Goal: Task Accomplishment & Management: Use online tool/utility

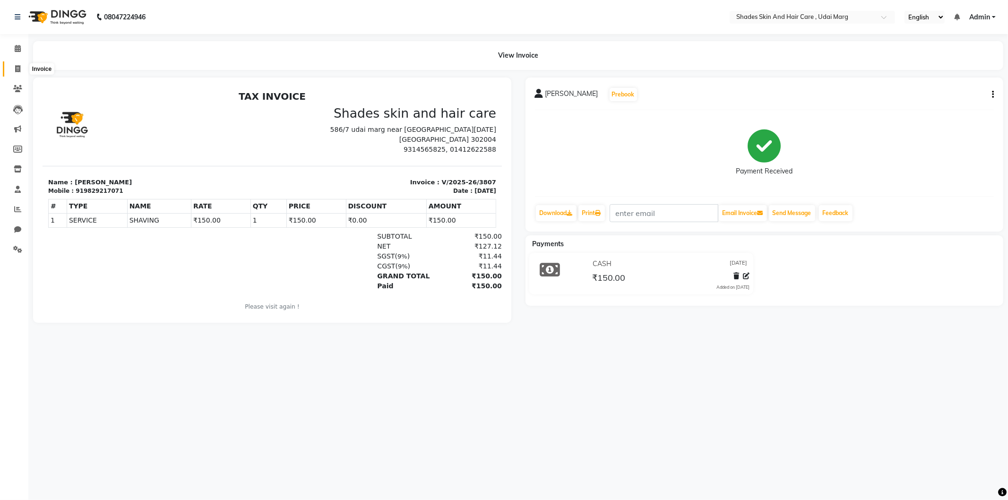
click at [18, 65] on icon at bounding box center [17, 68] width 5 height 7
select select "service"
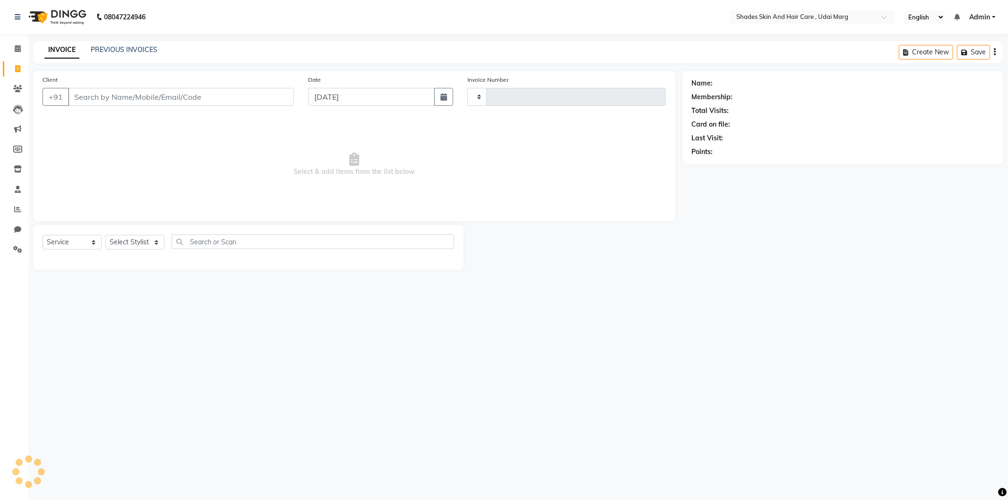
type input "3808"
select select "8022"
click at [125, 99] on input "Client" at bounding box center [181, 97] width 226 height 18
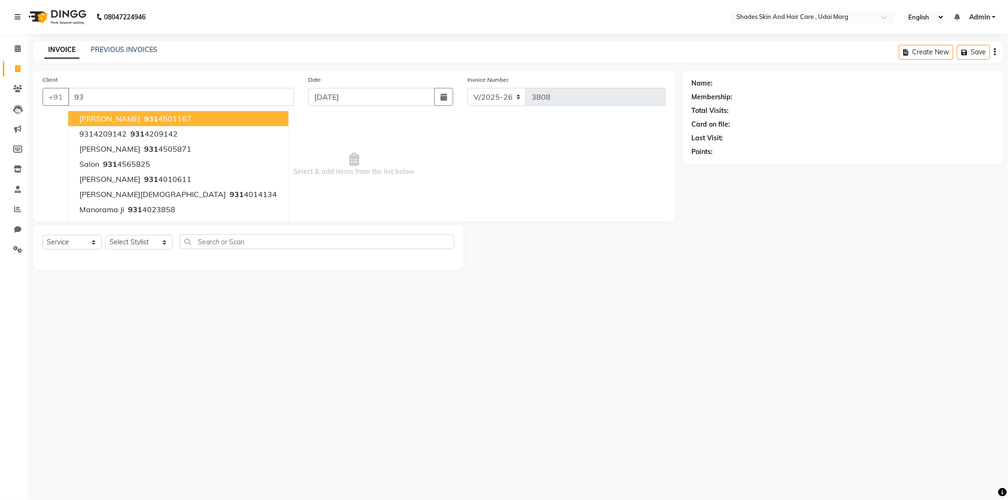
type input "9"
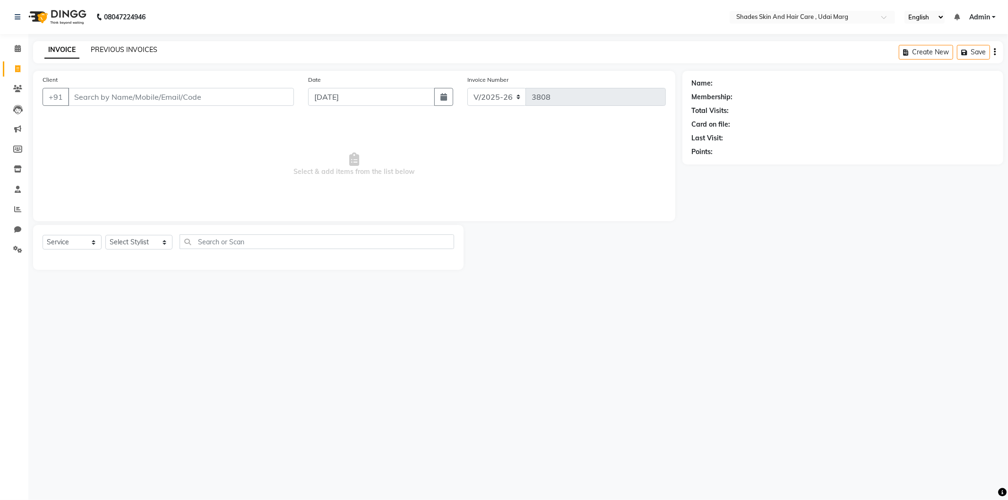
click at [99, 50] on link "PREVIOUS INVOICES" at bounding box center [124, 49] width 67 height 9
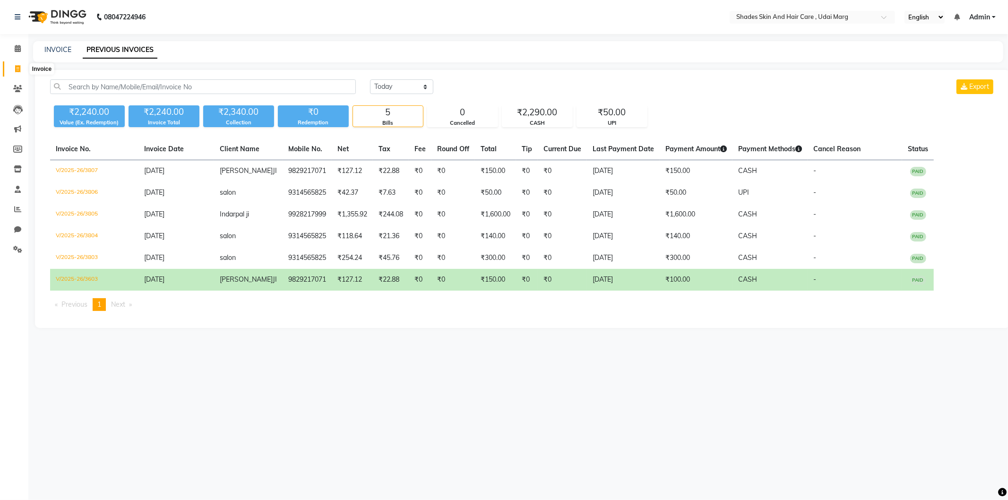
click at [19, 69] on icon at bounding box center [17, 68] width 5 height 7
select select "service"
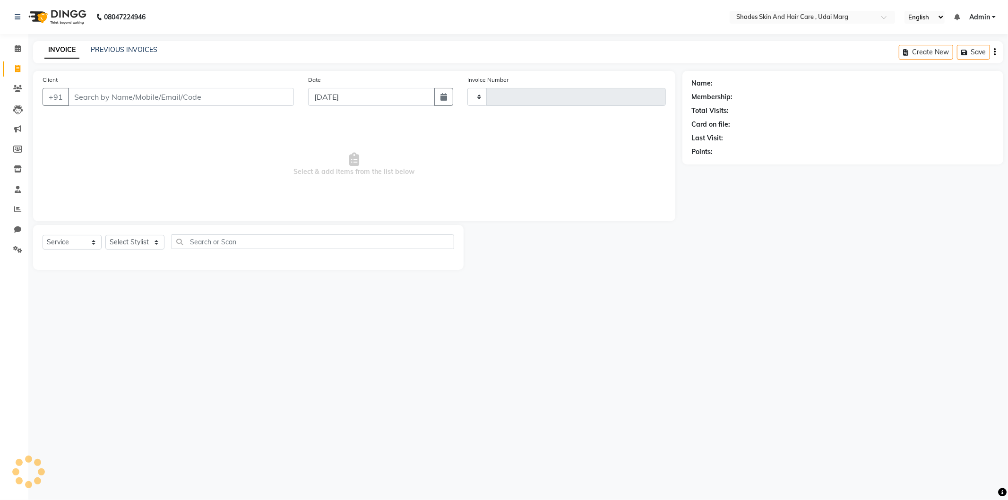
type input "3808"
select select "8022"
click at [158, 105] on input "Client" at bounding box center [181, 97] width 226 height 18
type input "9314565825"
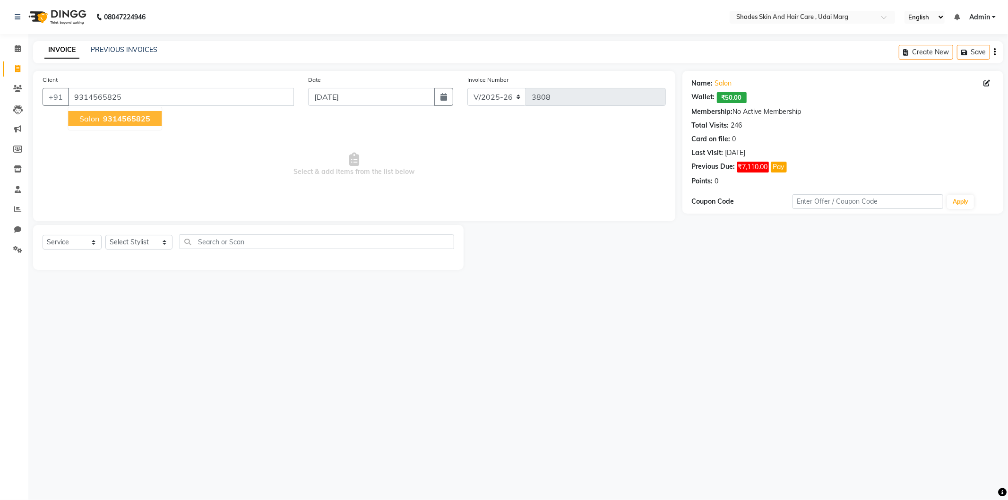
click at [179, 178] on span "Select & add items from the list below" at bounding box center [354, 164] width 623 height 94
click at [129, 249] on select "Select Stylist [PERSON_NAME] ADMIN [PERSON_NAME] [PERSON_NAME] GAYATRI [PERSON_…" at bounding box center [138, 242] width 67 height 15
select select "74304"
click at [105, 235] on select "Select Stylist [PERSON_NAME] ADMIN [PERSON_NAME] [PERSON_NAME] GAYATRI [PERSON_…" at bounding box center [138, 242] width 67 height 15
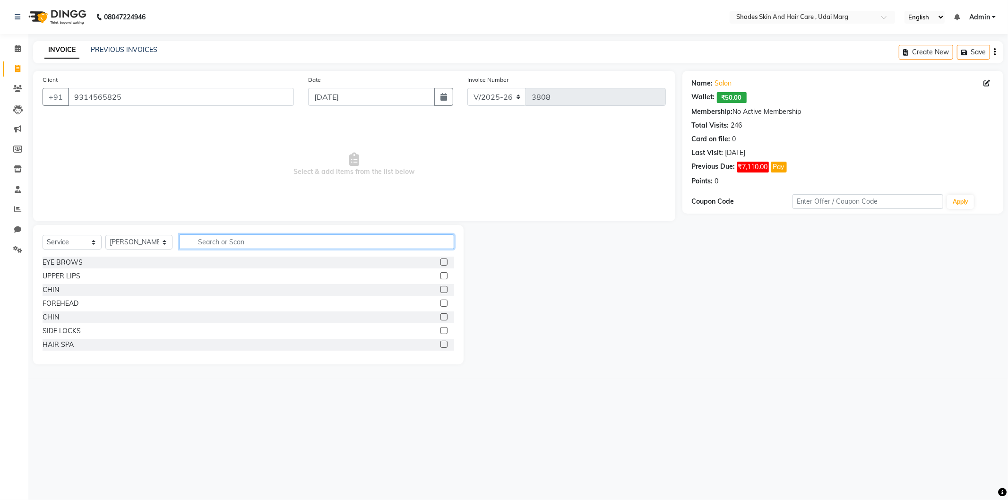
click at [210, 247] on input "text" at bounding box center [317, 241] width 274 height 15
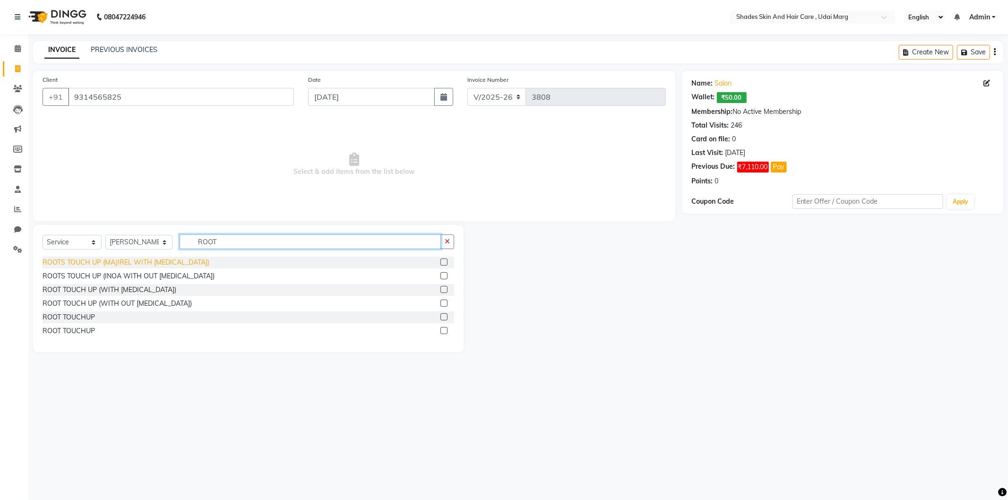
type input "ROOT"
click at [118, 262] on div "ROOTS TOUCH UP (MAJIREL WITH [MEDICAL_DATA])" at bounding box center [126, 262] width 167 height 10
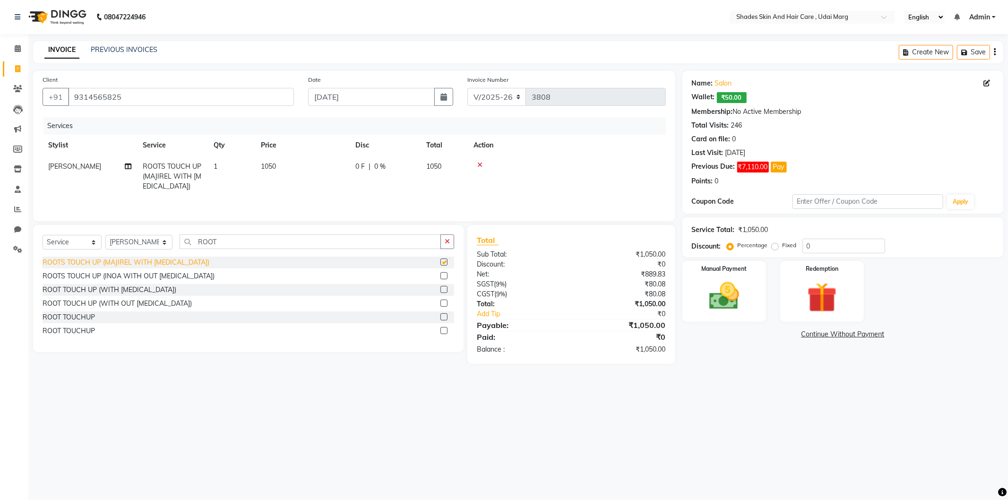
checkbox input "false"
click at [129, 163] on icon at bounding box center [128, 166] width 7 height 7
select select "74304"
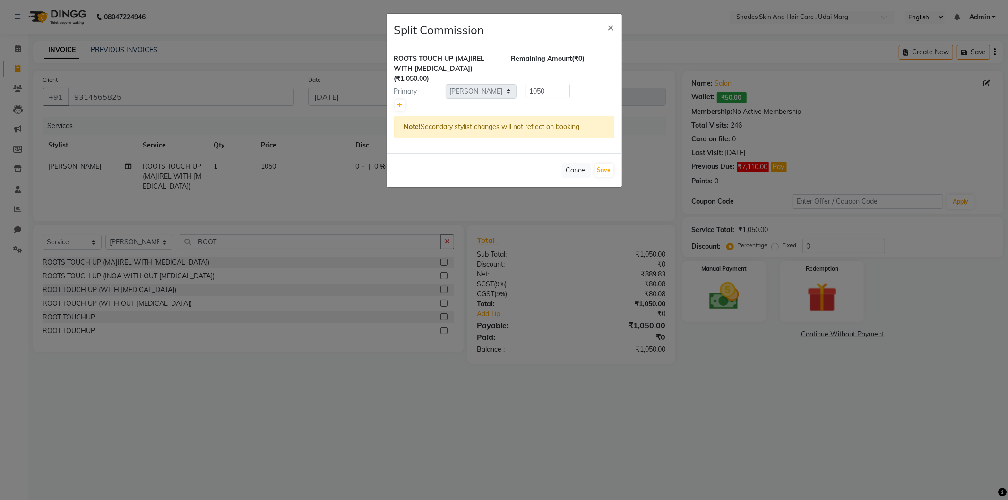
click at [394, 99] on div at bounding box center [504, 105] width 220 height 13
click at [399, 103] on icon at bounding box center [399, 106] width 5 height 6
type input "525"
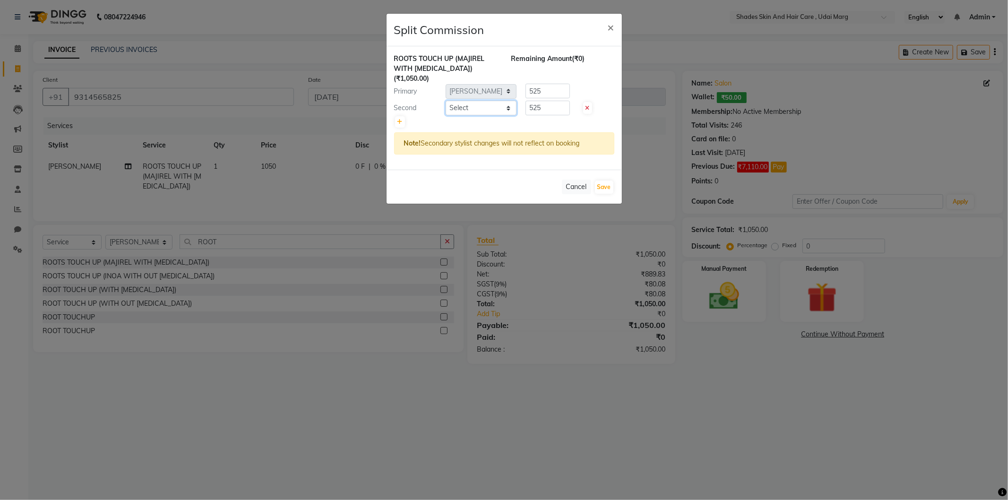
click at [498, 102] on select "Select [PERSON_NAME] ADMIN [PERSON_NAME] [PERSON_NAME] GAYATRI [PERSON_NAME] [P…" at bounding box center [480, 108] width 71 height 15
select select "74336"
click at [445, 101] on select "Select [PERSON_NAME] ADMIN [PERSON_NAME] [PERSON_NAME] GAYATRI [PERSON_NAME] [P…" at bounding box center [480, 108] width 71 height 15
click at [551, 101] on input "525" at bounding box center [547, 108] width 44 height 15
type input "5"
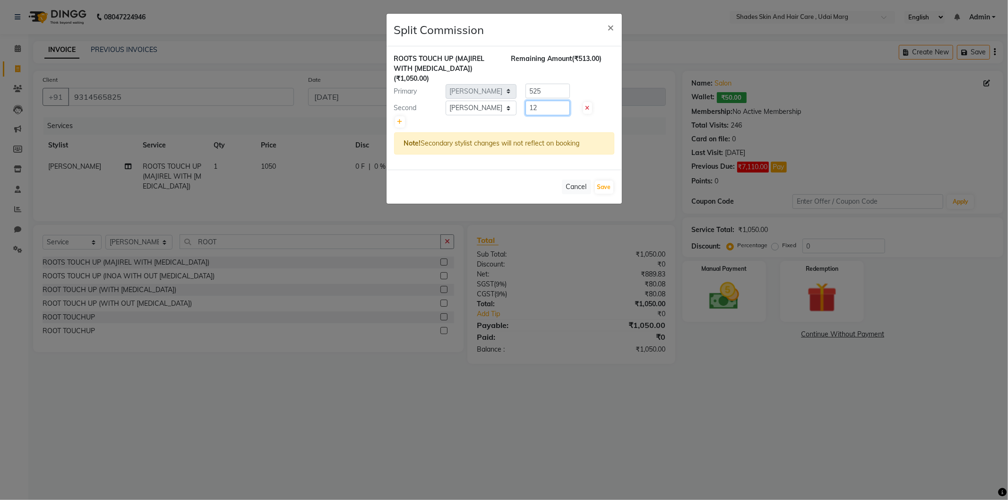
type input "1"
type input "200"
click at [554, 84] on input "525" at bounding box center [547, 91] width 44 height 15
type input "5"
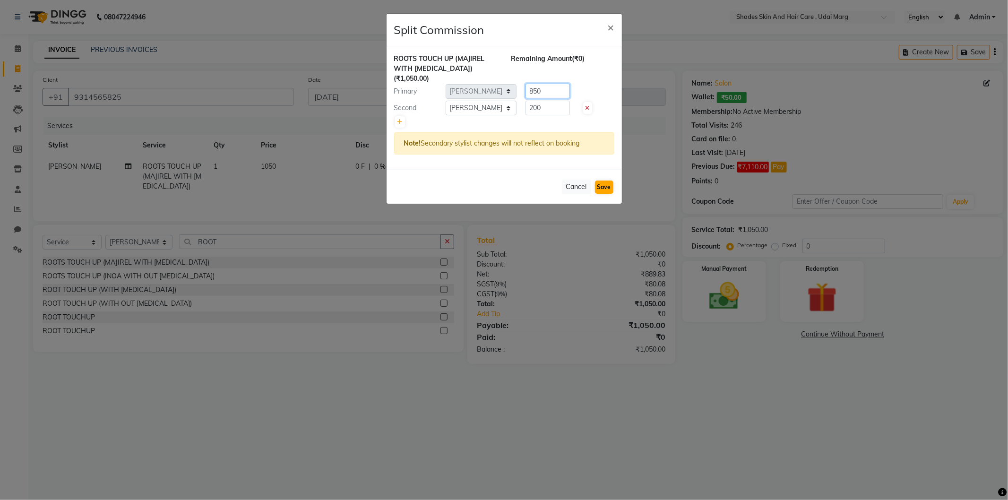
type input "850"
click at [610, 180] on button "Save" at bounding box center [604, 186] width 18 height 13
select select "Select"
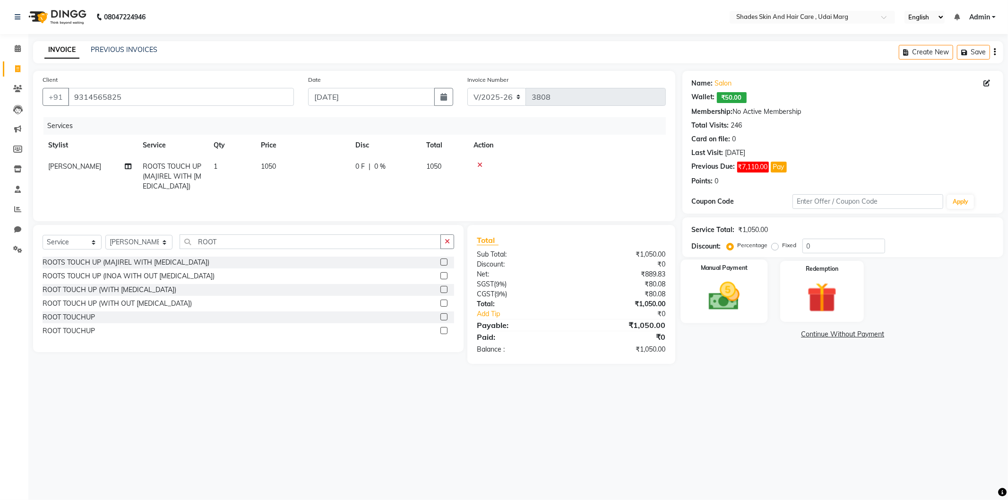
click at [739, 293] on img at bounding box center [724, 296] width 51 height 36
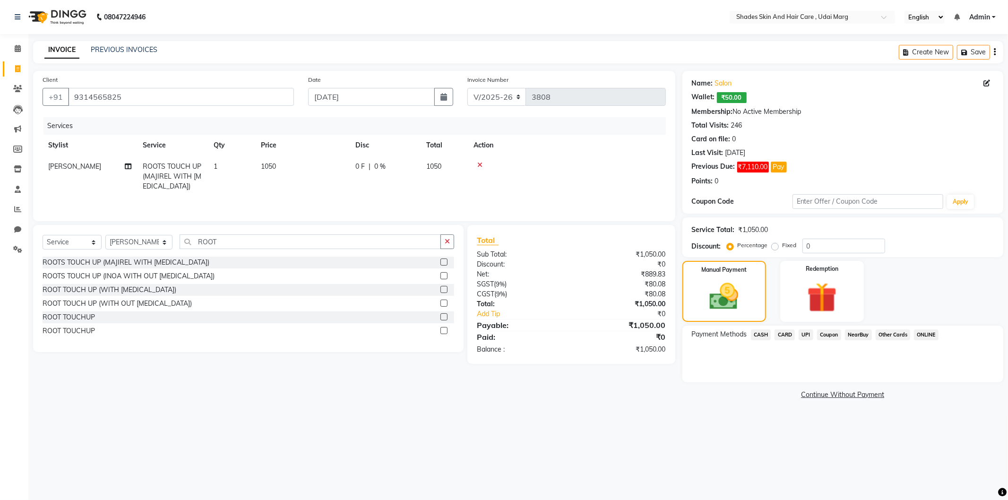
click at [794, 336] on span "CARD" at bounding box center [784, 334] width 20 height 11
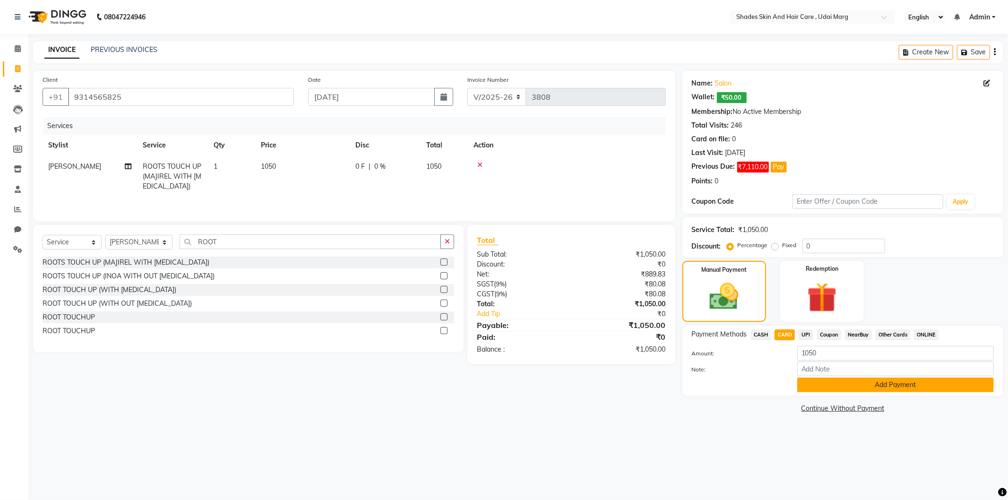
click at [850, 378] on button "Add Payment" at bounding box center [895, 384] width 197 height 15
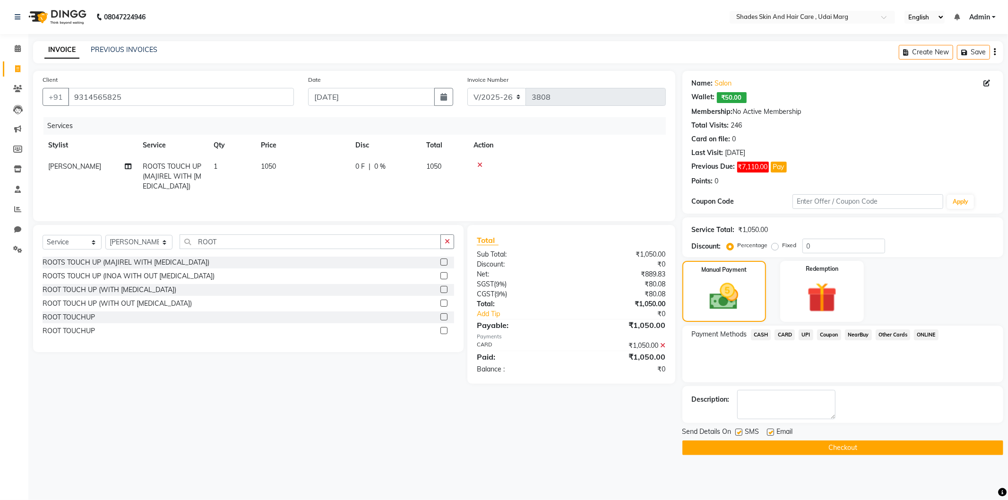
click at [814, 451] on button "Checkout" at bounding box center [842, 447] width 321 height 15
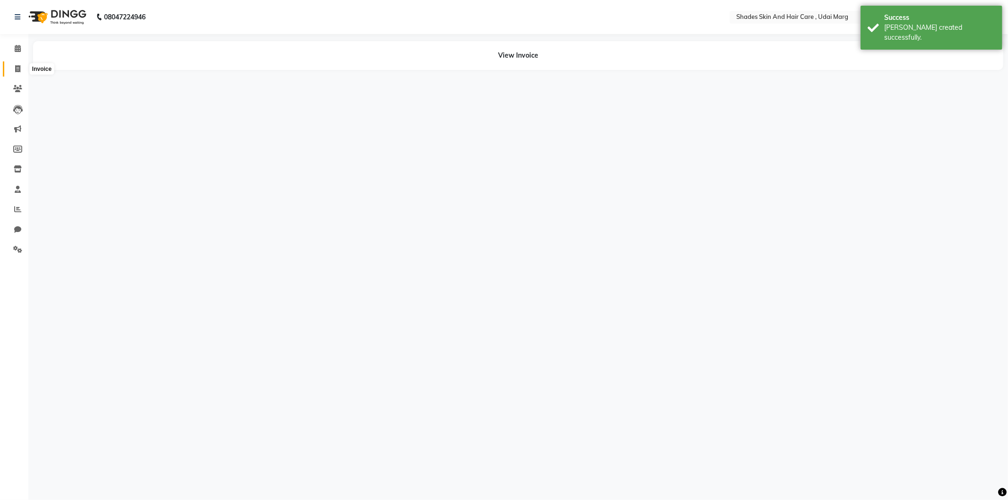
click at [15, 72] on icon at bounding box center [17, 68] width 5 height 7
select select "8022"
select select "service"
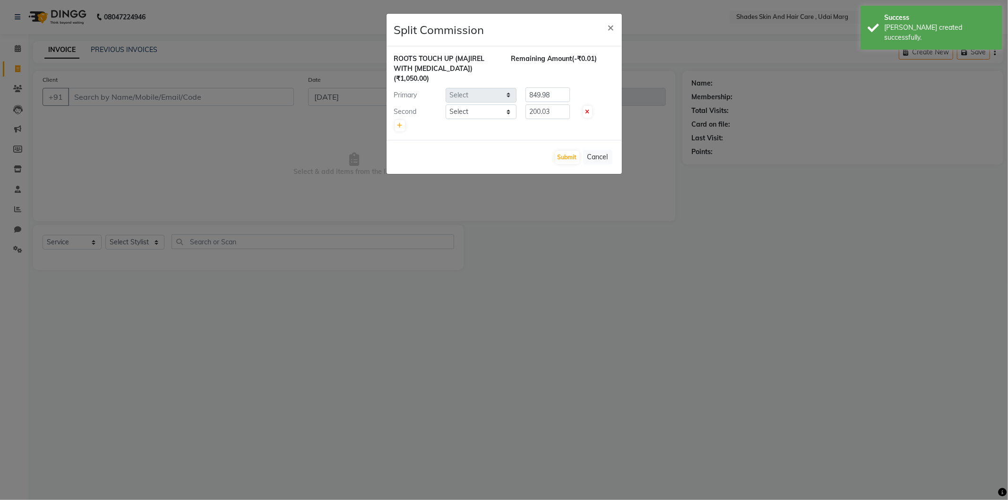
select select "74304"
select select "74336"
click at [569, 151] on button "Submit" at bounding box center [567, 157] width 24 height 13
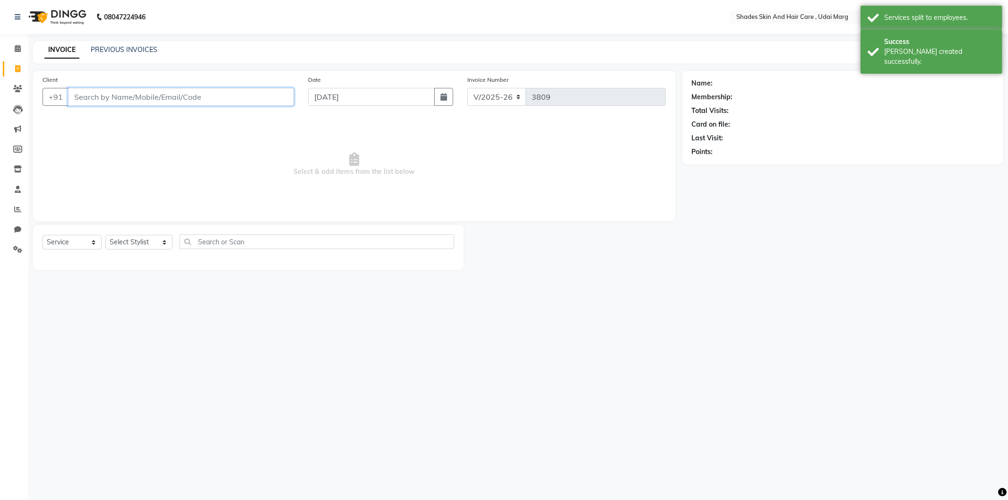
click at [134, 93] on input "Client" at bounding box center [181, 97] width 226 height 18
type input "9314565825"
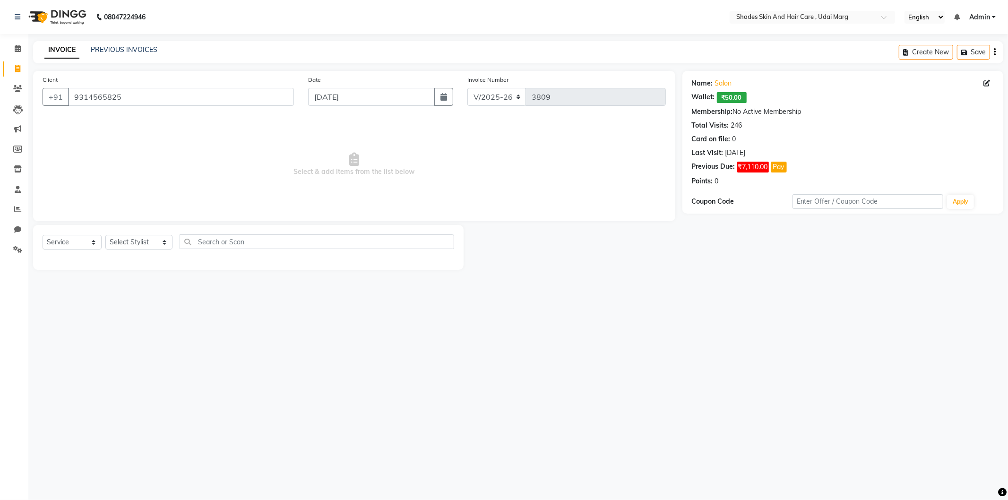
click at [138, 234] on div "Select Service Product Membership Package Voucher Prepaid Gift Card Select Styl…" at bounding box center [248, 245] width 411 height 22
click at [148, 236] on select "Select Stylist [PERSON_NAME] ADMIN [PERSON_NAME] [PERSON_NAME] GAYATRI [PERSON_…" at bounding box center [138, 242] width 67 height 15
click at [143, 234] on div "Select Service Product Membership Package Voucher Prepaid Gift Card Select Styl…" at bounding box center [248, 245] width 411 height 22
click at [149, 244] on select "Select Stylist [PERSON_NAME] ADMIN [PERSON_NAME] [PERSON_NAME] GAYATRI [PERSON_…" at bounding box center [138, 242] width 67 height 15
select select "74309"
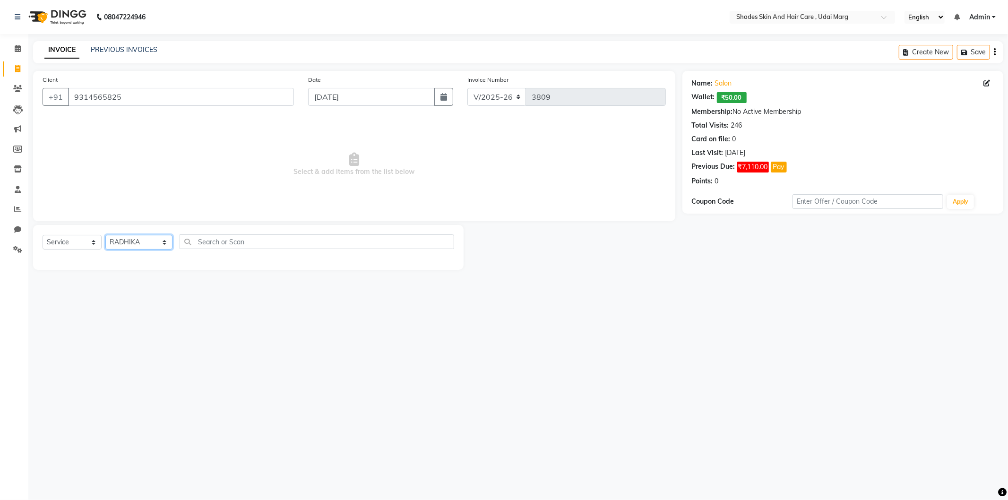
click at [105, 235] on select "Select Stylist [PERSON_NAME] ADMIN [PERSON_NAME] [PERSON_NAME] GAYATRI [PERSON_…" at bounding box center [138, 242] width 67 height 15
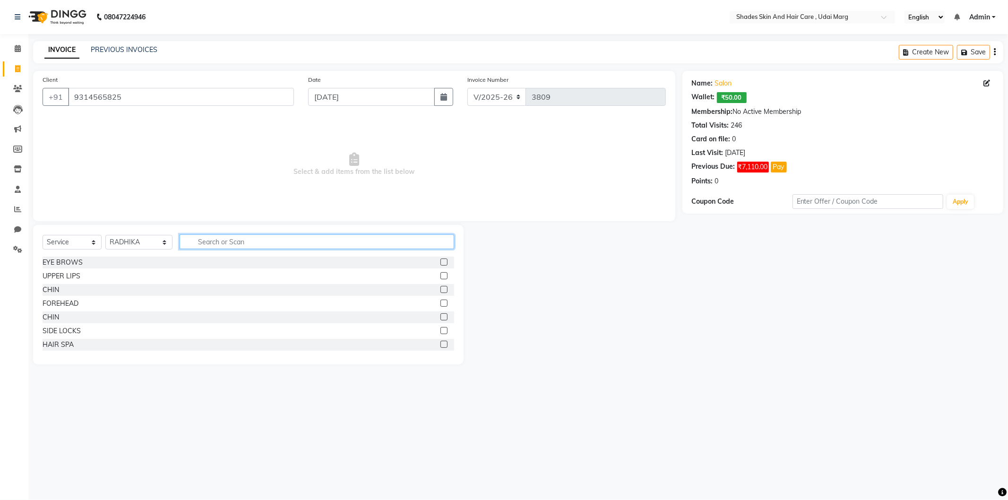
click at [208, 236] on input "text" at bounding box center [317, 241] width 274 height 15
type input "F"
type input "HYDRA"
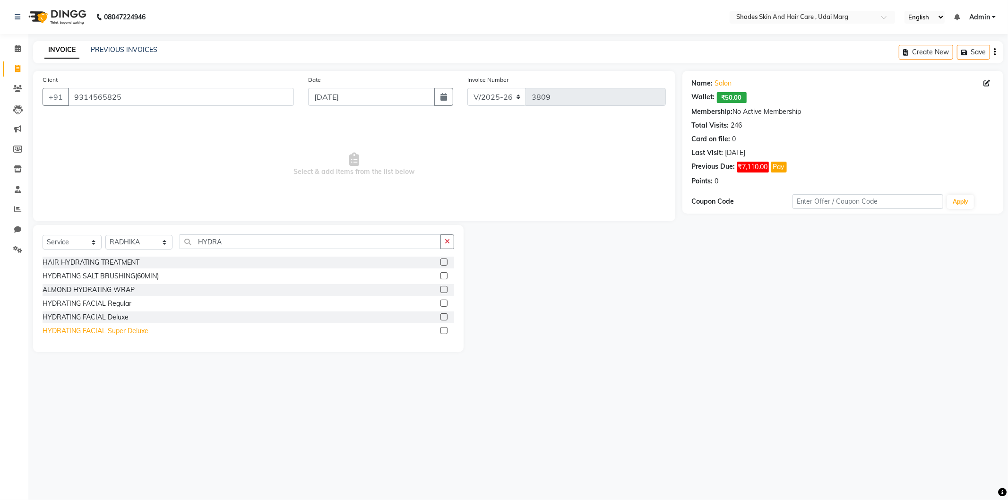
click at [90, 328] on div "HYDRATING FACIAL Super Deluxe" at bounding box center [96, 331] width 106 height 10
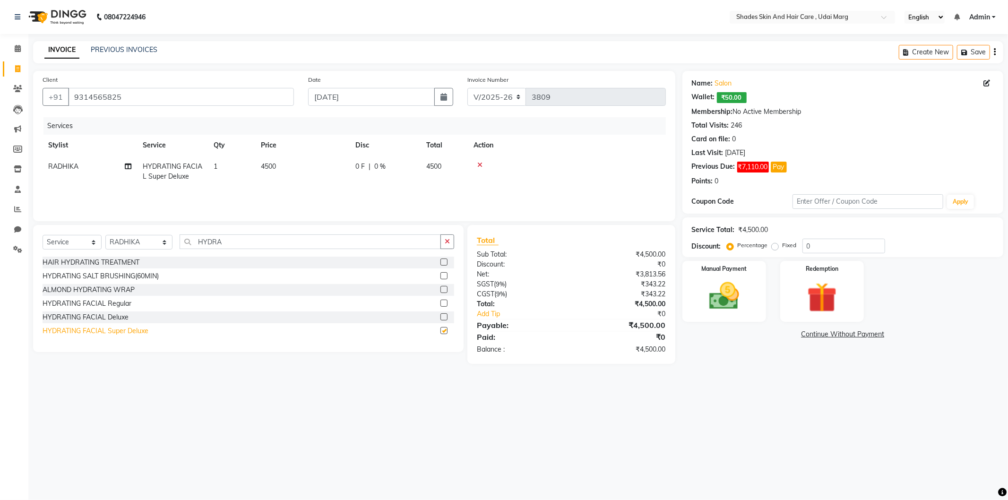
checkbox input "false"
click at [265, 171] on td "4500" at bounding box center [302, 171] width 94 height 31
select select "74309"
click at [328, 173] on input "4500" at bounding box center [346, 169] width 83 height 15
type input "4"
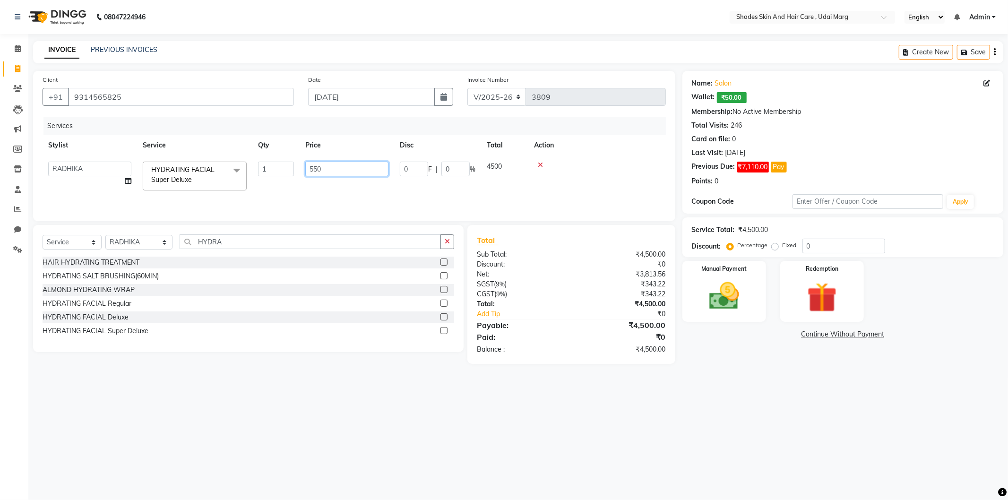
type input "5500"
click at [320, 195] on div "Services Stylist Service Qty Price Disc Total Action RADHIKA HYDRATING FACIAL S…" at bounding box center [354, 164] width 623 height 94
click at [142, 249] on select "Select Stylist [PERSON_NAME] ADMIN [PERSON_NAME] [PERSON_NAME] GAYATRI [PERSON_…" at bounding box center [138, 242] width 67 height 15
select select "74304"
click at [105, 235] on select "Select Stylist [PERSON_NAME] ADMIN [PERSON_NAME] [PERSON_NAME] GAYATRI [PERSON_…" at bounding box center [138, 242] width 67 height 15
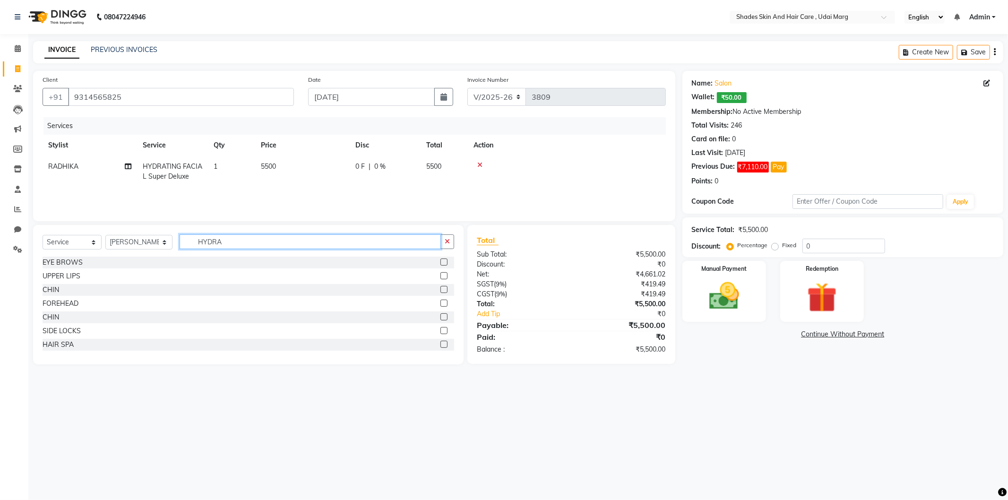
click at [222, 241] on input "HYDRA" at bounding box center [310, 241] width 261 height 15
type input "H"
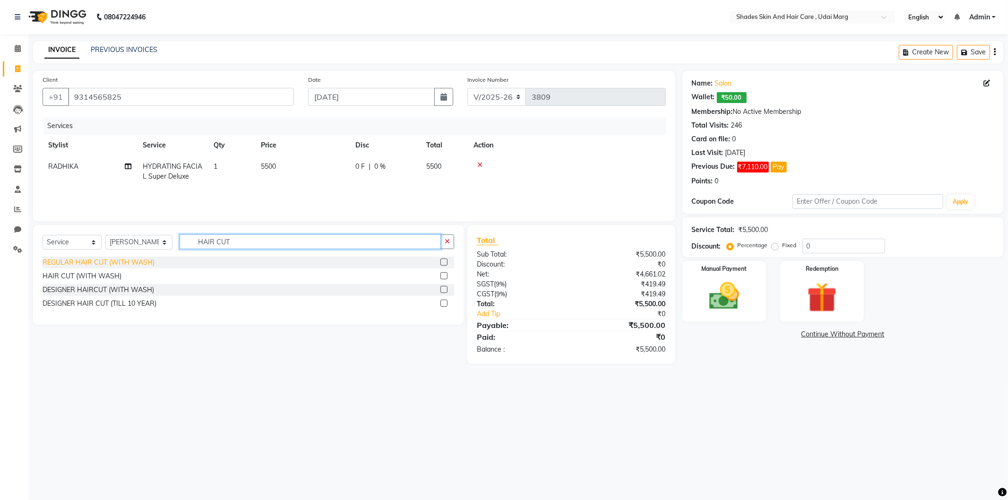
type input "HAIR CUT"
click at [95, 265] on div "REGULAR HAIR CUT (WITH WASH)" at bounding box center [99, 262] width 112 height 10
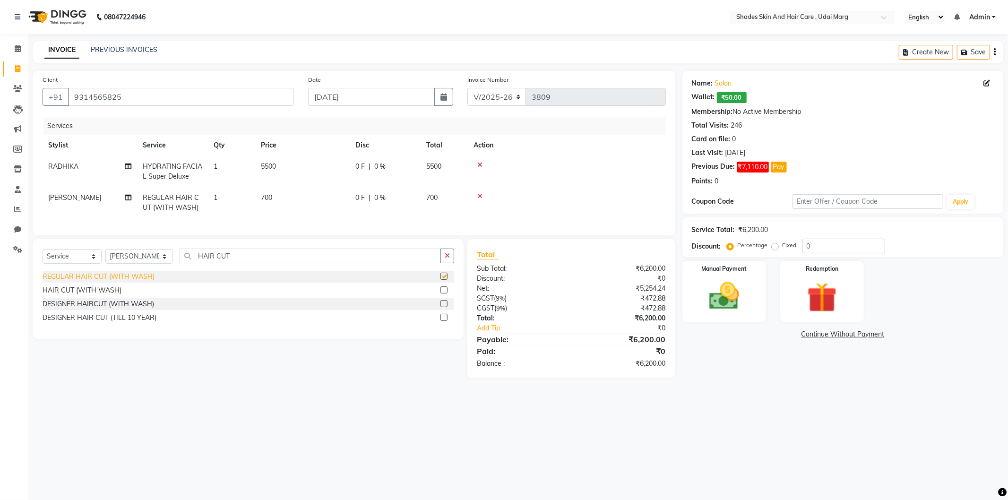
checkbox input "false"
click at [156, 263] on select "Select Stylist [PERSON_NAME] ADMIN [PERSON_NAME] [PERSON_NAME] GAYATRI [PERSON_…" at bounding box center [138, 256] width 67 height 15
select select "74311"
click at [105, 257] on select "Select Stylist [PERSON_NAME] ADMIN [PERSON_NAME] [PERSON_NAME] GAYATRI [PERSON_…" at bounding box center [138, 256] width 67 height 15
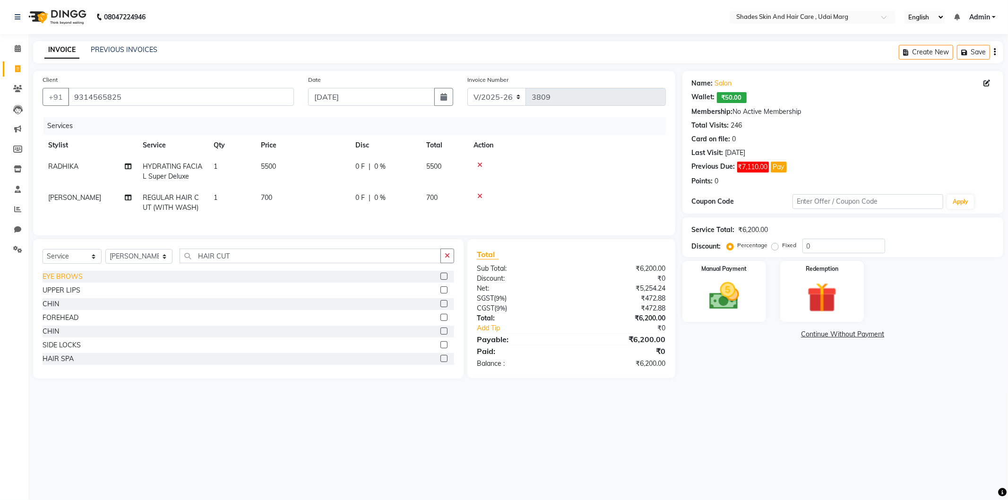
click at [57, 282] on div "EYE BROWS" at bounding box center [63, 277] width 40 height 10
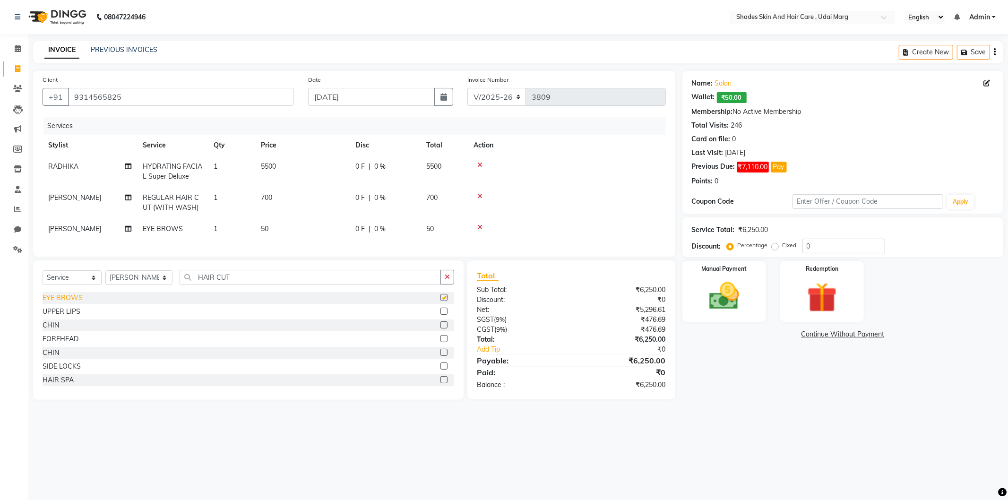
checkbox input "false"
click at [738, 261] on div "Manual Payment" at bounding box center [723, 290] width 87 height 63
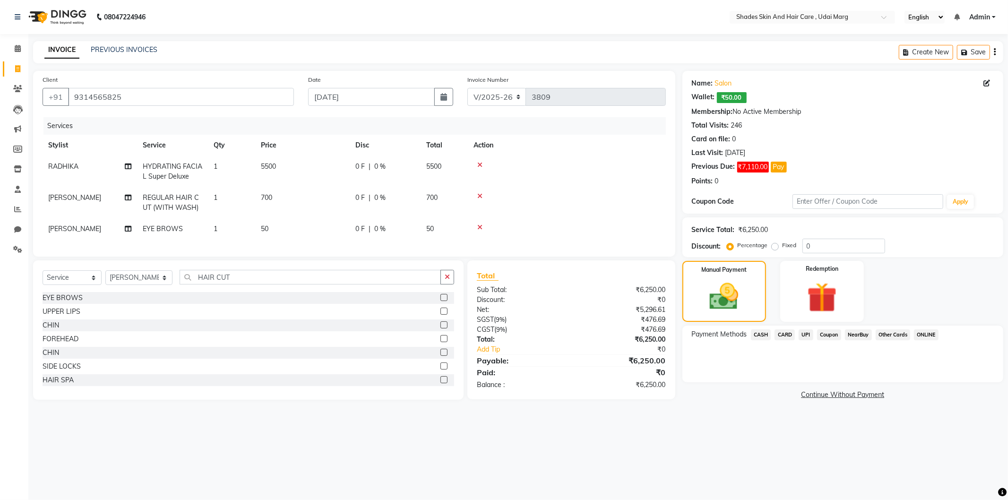
click at [808, 335] on span "UPI" at bounding box center [805, 334] width 15 height 11
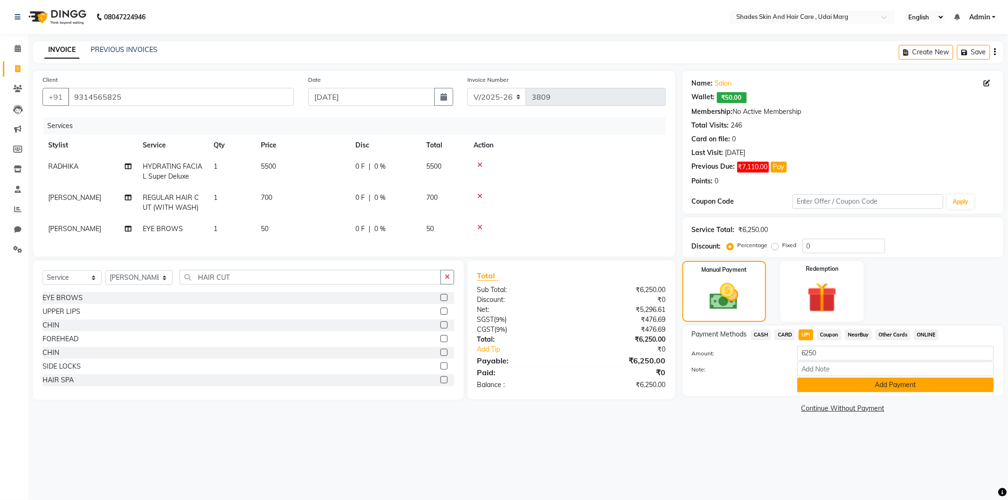
click at [867, 385] on button "Add Payment" at bounding box center [895, 384] width 197 height 15
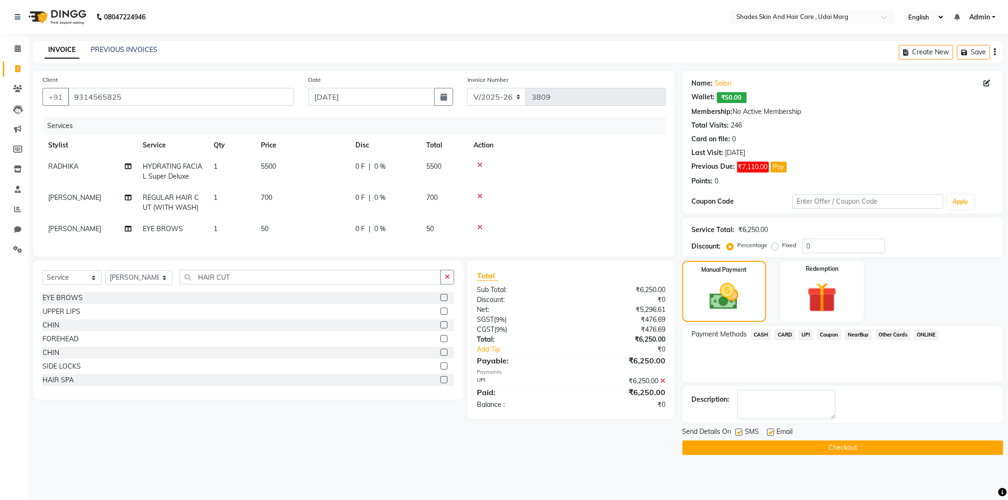
click at [813, 443] on button "Checkout" at bounding box center [842, 447] width 321 height 15
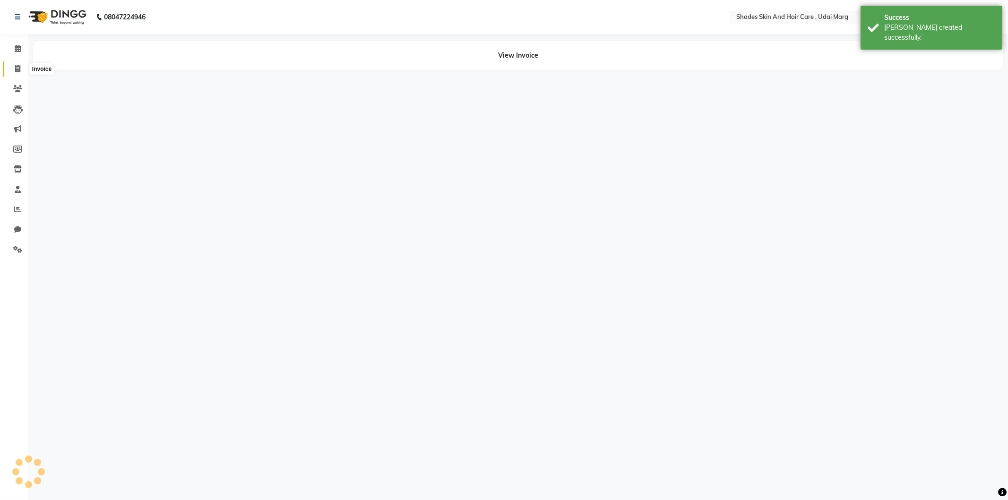
click at [17, 68] on icon at bounding box center [17, 68] width 5 height 7
select select "service"
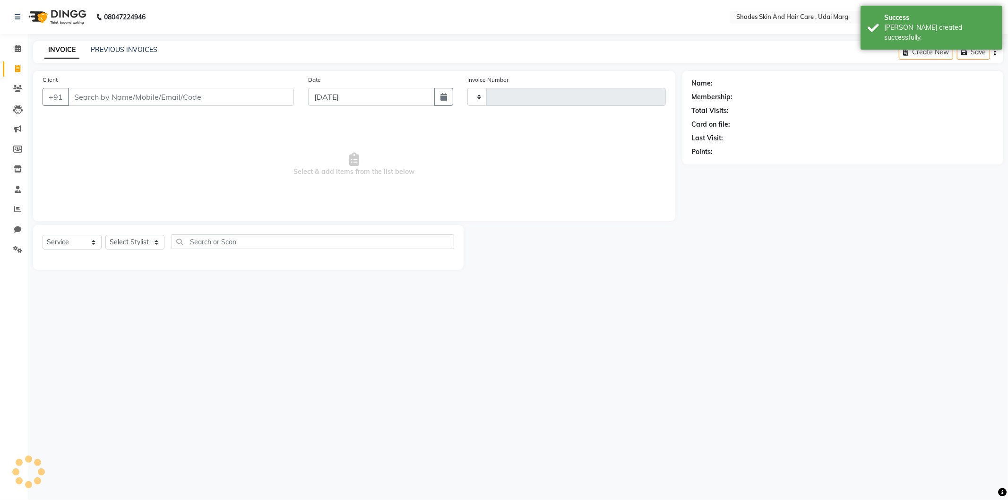
type input "3810"
select select "8022"
click at [125, 103] on input "Client" at bounding box center [181, 97] width 226 height 18
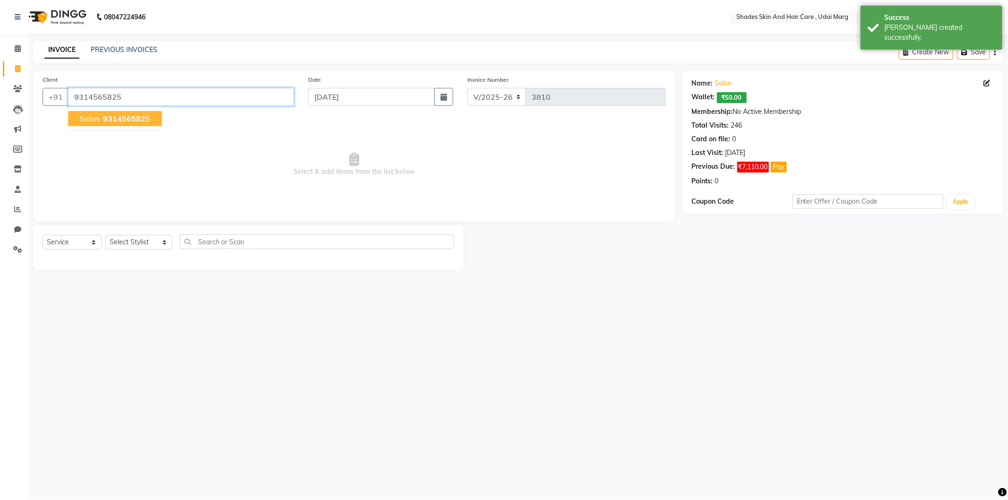
click at [124, 100] on input "9314565825" at bounding box center [181, 97] width 226 height 18
type input "9"
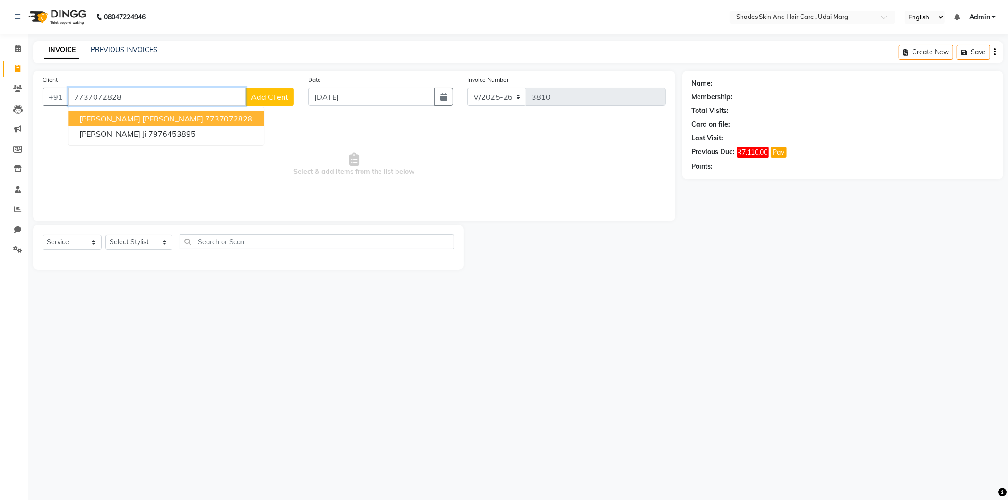
type input "7737072828"
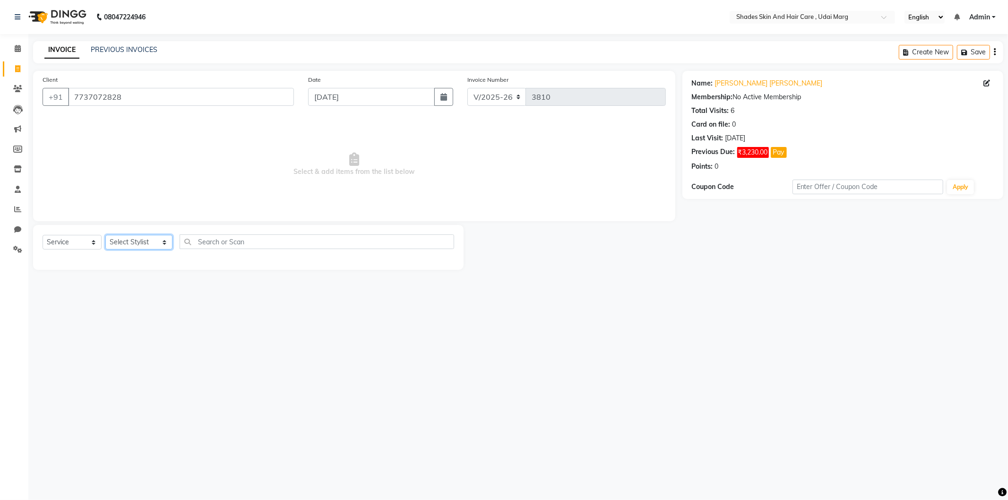
click at [165, 237] on select "Select Stylist [PERSON_NAME] ADMIN [PERSON_NAME] [PERSON_NAME] GAYATRI [PERSON_…" at bounding box center [138, 242] width 67 height 15
select select "74308"
click at [105, 235] on select "Select Stylist [PERSON_NAME] ADMIN [PERSON_NAME] [PERSON_NAME] GAYATRI [PERSON_…" at bounding box center [138, 242] width 67 height 15
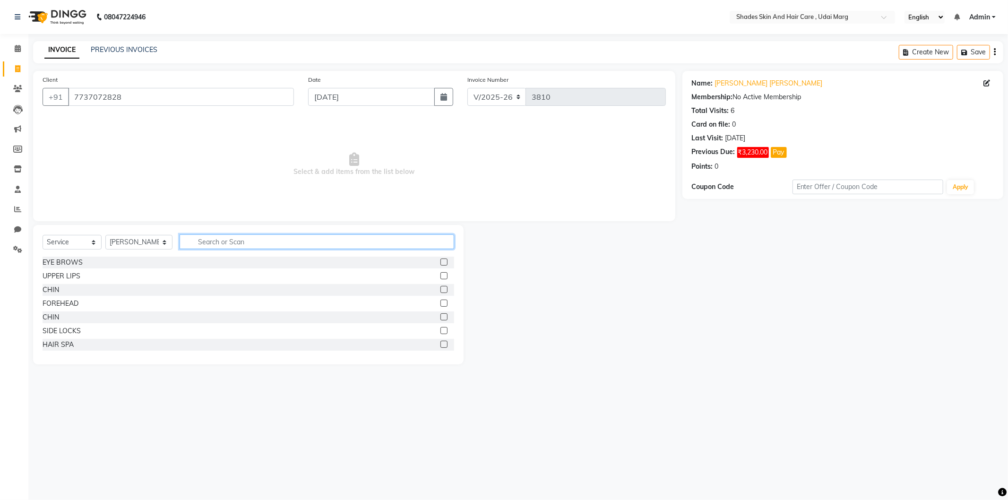
click at [198, 239] on input "text" at bounding box center [317, 241] width 274 height 15
type input "HIG"
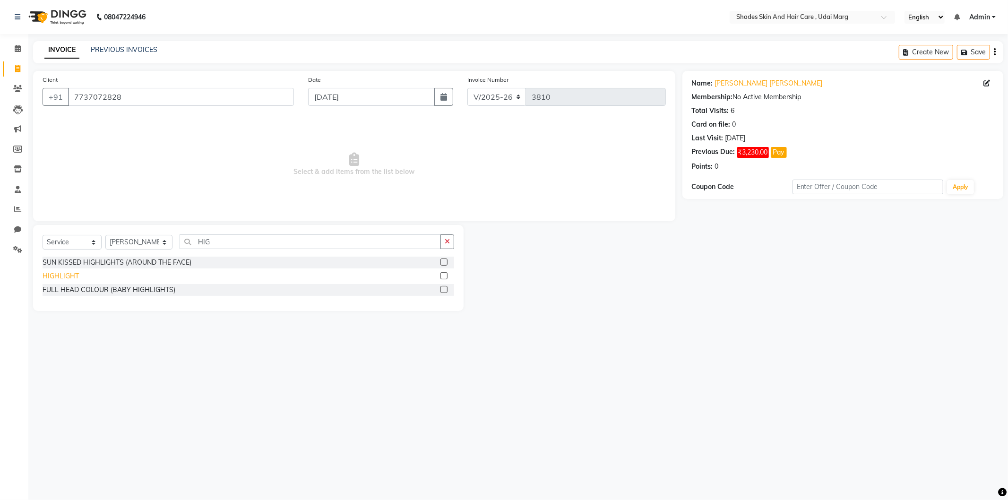
click at [69, 272] on div "HIGHLIGHT" at bounding box center [61, 276] width 36 height 10
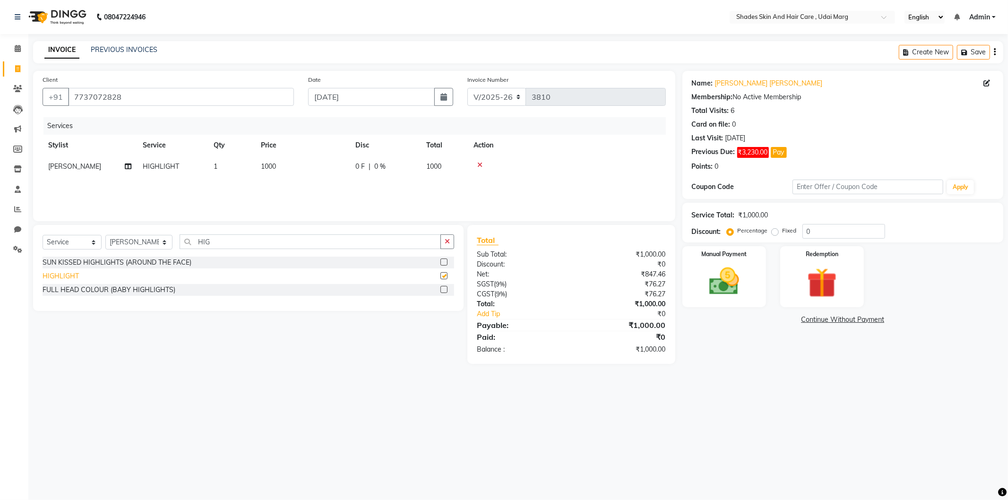
checkbox input "false"
click at [270, 180] on div "Services Stylist Service Qty Price Disc Total Action [PERSON_NAME] HIGHLIGHT 1 …" at bounding box center [354, 164] width 623 height 94
click at [300, 166] on td "1000" at bounding box center [302, 166] width 94 height 21
select select "74308"
click at [333, 170] on input "1000" at bounding box center [346, 169] width 83 height 15
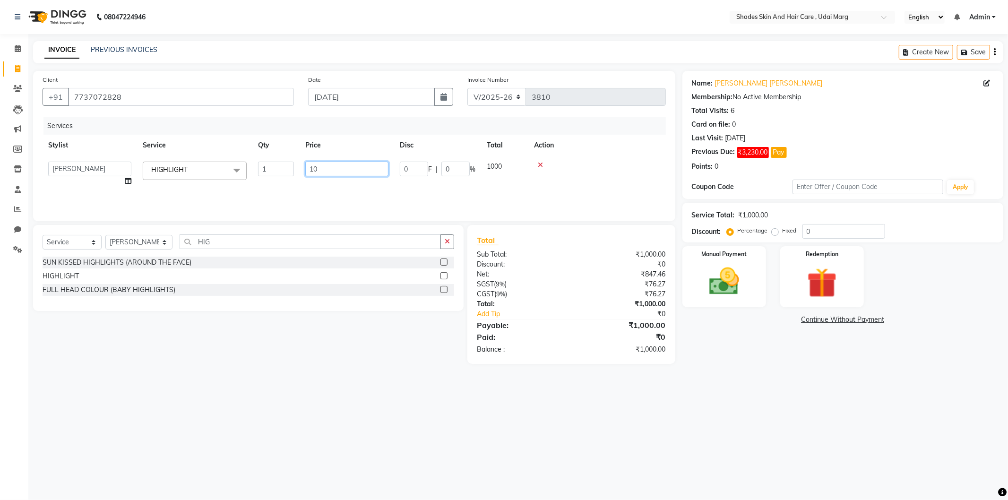
type input "1"
type input "2500"
click at [332, 183] on div "Services Stylist Service Qty Price Disc Total Action [PERSON_NAME] ADMIN [PERSO…" at bounding box center [354, 164] width 623 height 94
click at [140, 245] on select "Select Stylist [PERSON_NAME] ADMIN [PERSON_NAME] [PERSON_NAME] GAYATRI [PERSON_…" at bounding box center [138, 242] width 67 height 15
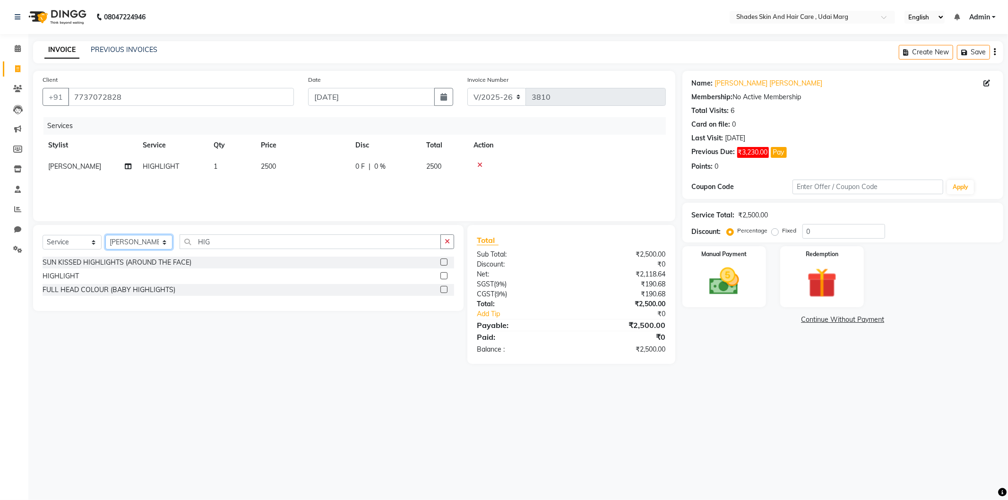
click at [140, 245] on select "Select Stylist [PERSON_NAME] ADMIN [PERSON_NAME] [PERSON_NAME] GAYATRI [PERSON_…" at bounding box center [138, 242] width 67 height 15
select select "74311"
click at [105, 235] on select "Select Stylist [PERSON_NAME] ADMIN [PERSON_NAME] [PERSON_NAME] GAYATRI [PERSON_…" at bounding box center [138, 242] width 67 height 15
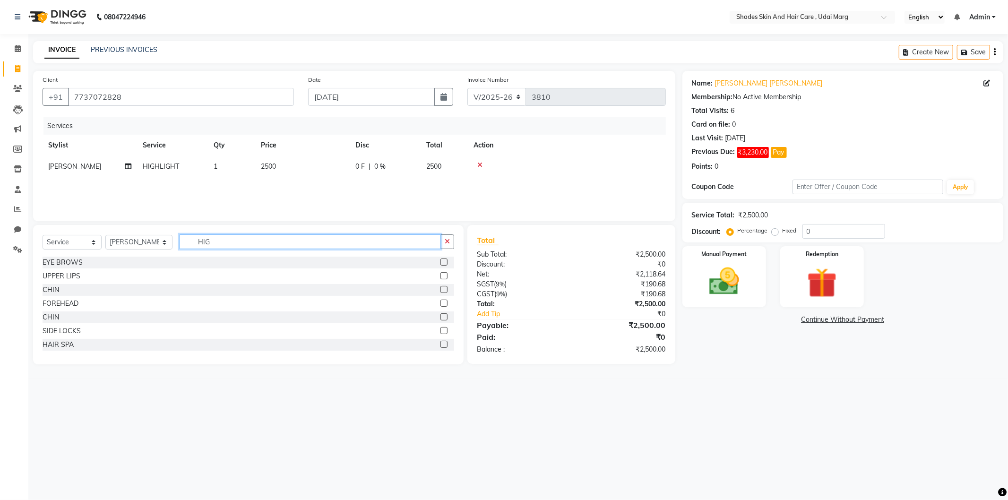
click at [223, 238] on input "HIG" at bounding box center [310, 241] width 261 height 15
type input "H"
type input "R"
type input "F"
type input "L"
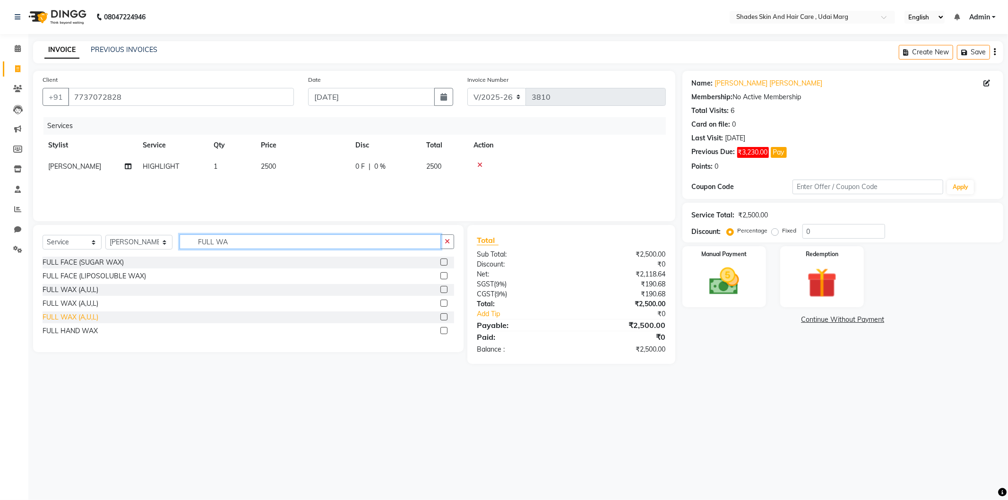
type input "FULL WA"
click at [58, 314] on div "FULL WAX (A,U,L)" at bounding box center [71, 317] width 56 height 10
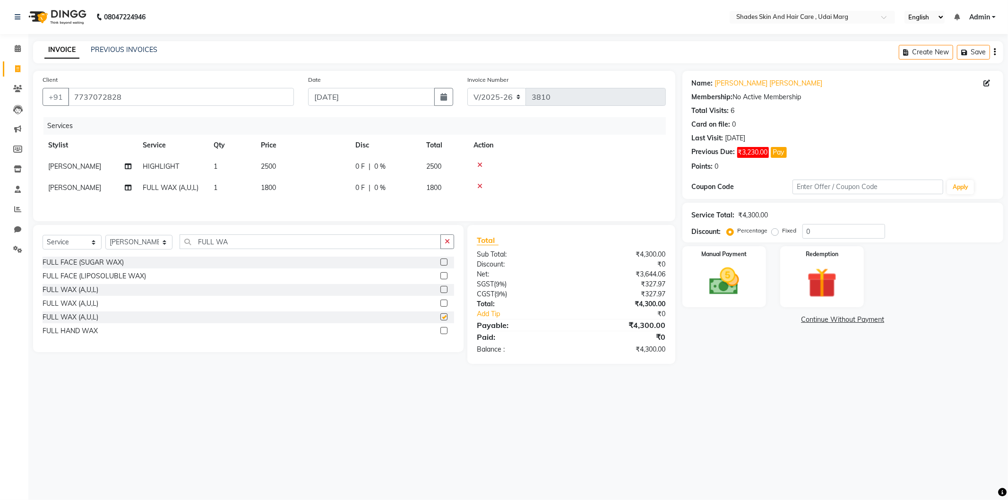
checkbox input "false"
click at [279, 200] on div "Services Stylist Service Qty Price Disc Total Action [PERSON_NAME] HIGHLIGHT 1 …" at bounding box center [354, 164] width 623 height 94
click at [389, 187] on div "0 F | 0 %" at bounding box center [385, 188] width 60 height 10
select select "74311"
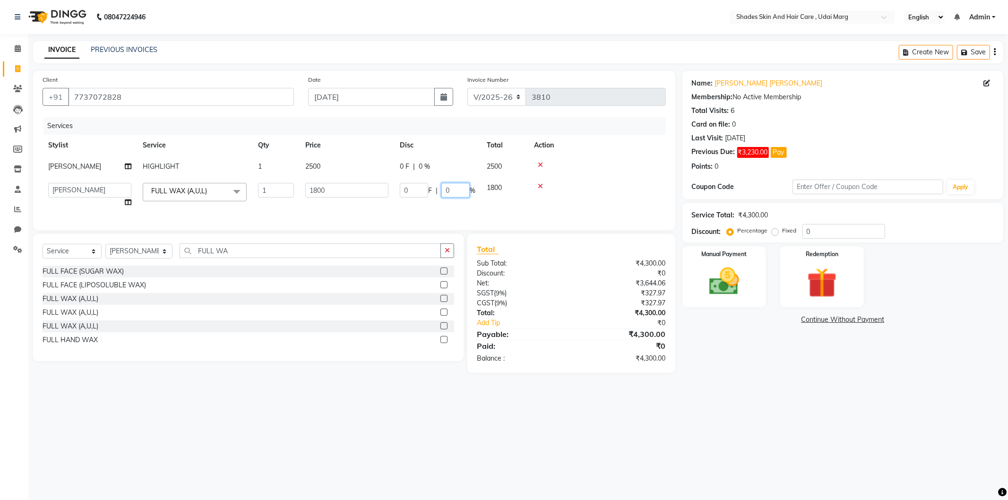
click at [447, 191] on input "0" at bounding box center [455, 190] width 28 height 15
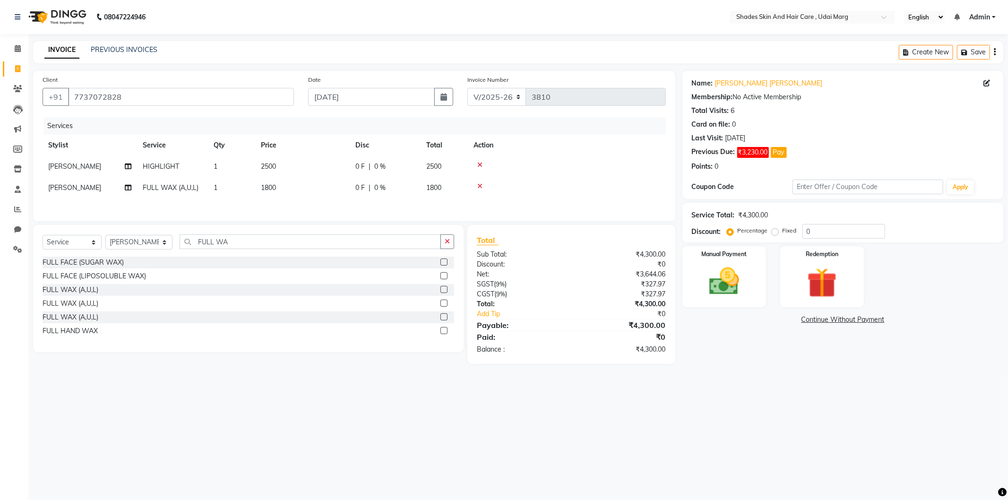
click at [412, 190] on div "0 F | 0 %" at bounding box center [385, 188] width 60 height 10
select select "74311"
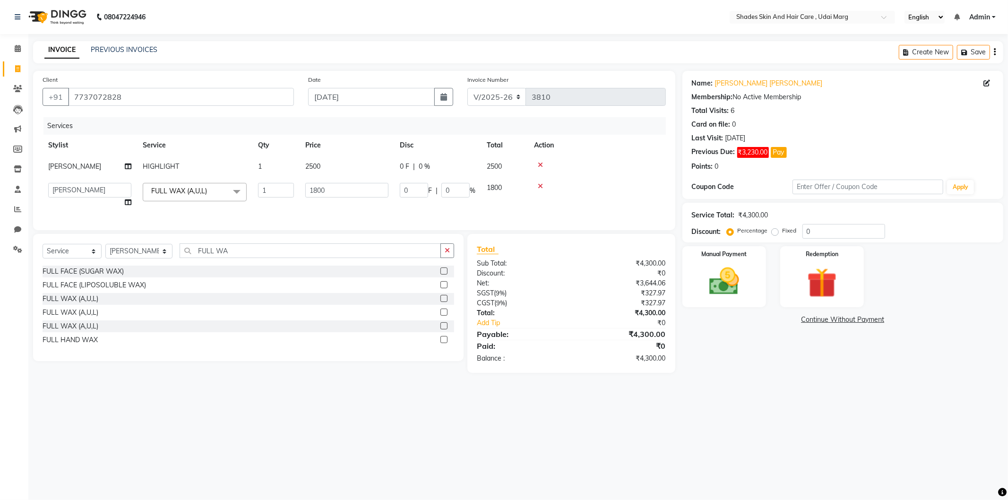
drag, startPoint x: 428, startPoint y: 192, endPoint x: 424, endPoint y: 193, distance: 4.7
click at [428, 192] on span "F" at bounding box center [430, 191] width 4 height 10
click at [421, 193] on input "0" at bounding box center [414, 190] width 28 height 15
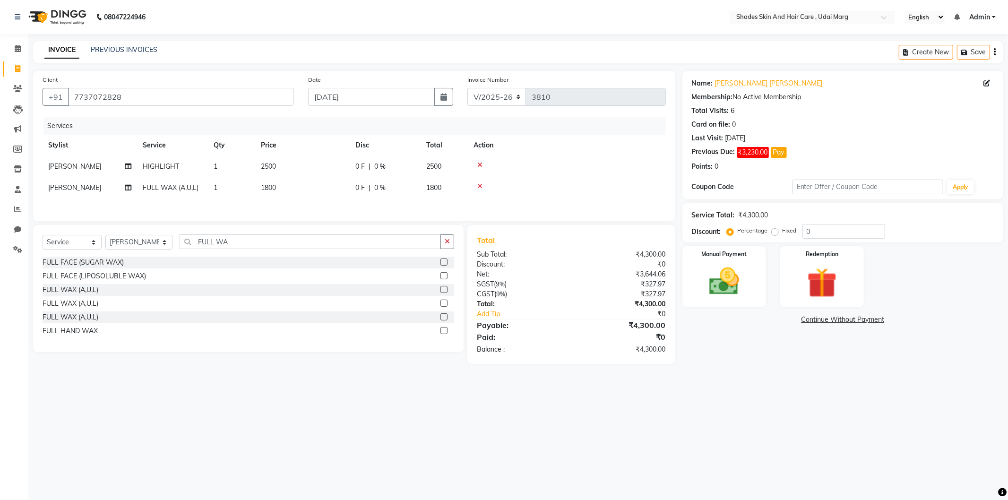
click at [275, 180] on td "1800" at bounding box center [302, 187] width 94 height 21
select select "74311"
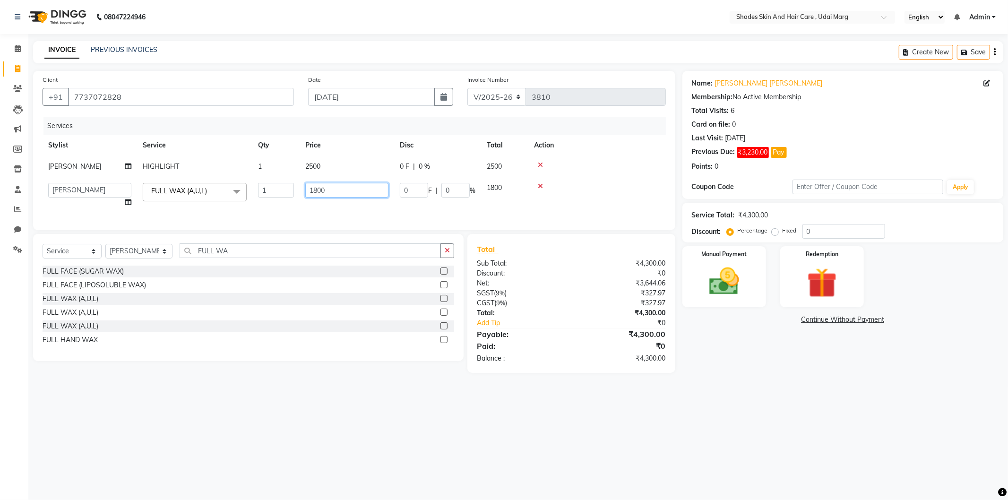
click at [323, 194] on input "1800" at bounding box center [346, 190] width 83 height 15
type input "1250"
click at [334, 214] on div "Client [PHONE_NUMBER] Date [DATE] Invoice Number V/2025 V/[PHONE_NUMBER] Servic…" at bounding box center [354, 150] width 642 height 159
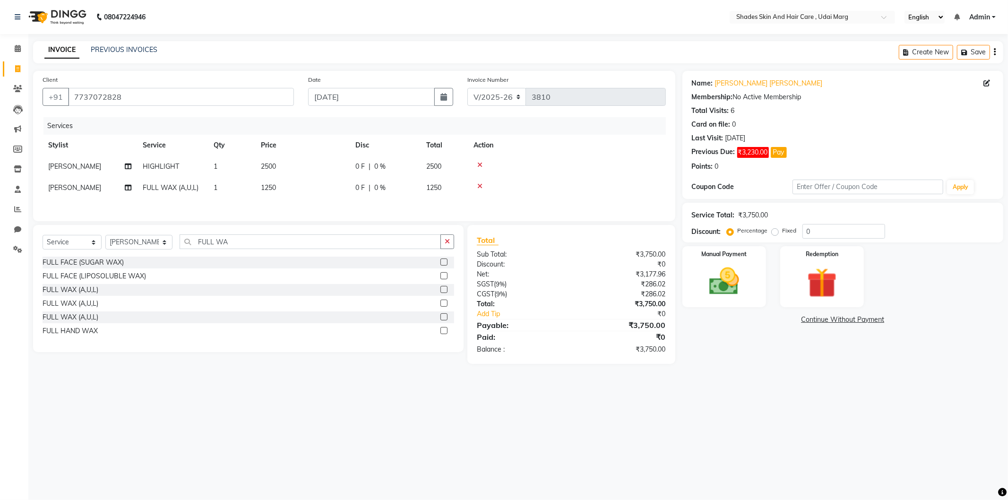
click at [270, 194] on td "1250" at bounding box center [302, 187] width 94 height 21
select select "74311"
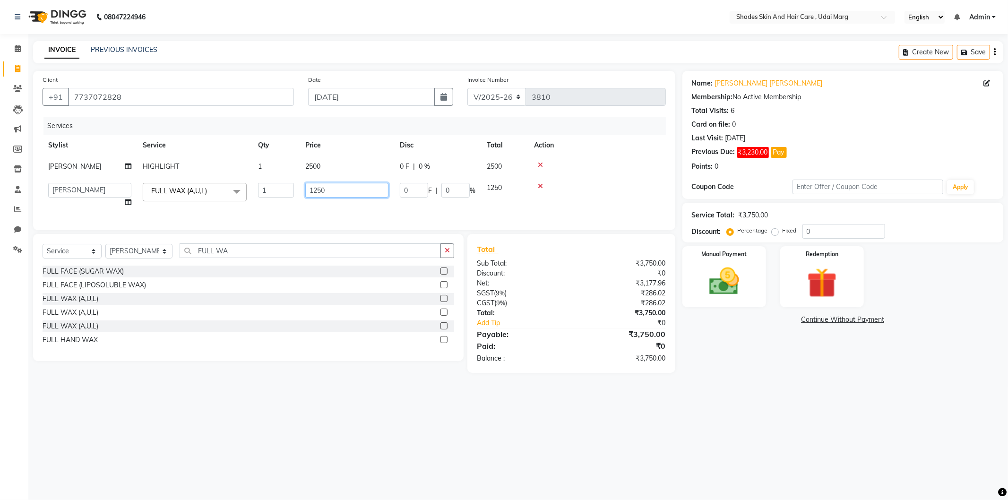
click at [319, 193] on input "1250" at bounding box center [346, 190] width 83 height 15
type input "1150"
click at [449, 205] on div "Services Stylist Service Qty Price Disc Total Action [PERSON_NAME] HIGHLIGHT 1 …" at bounding box center [354, 168] width 623 height 103
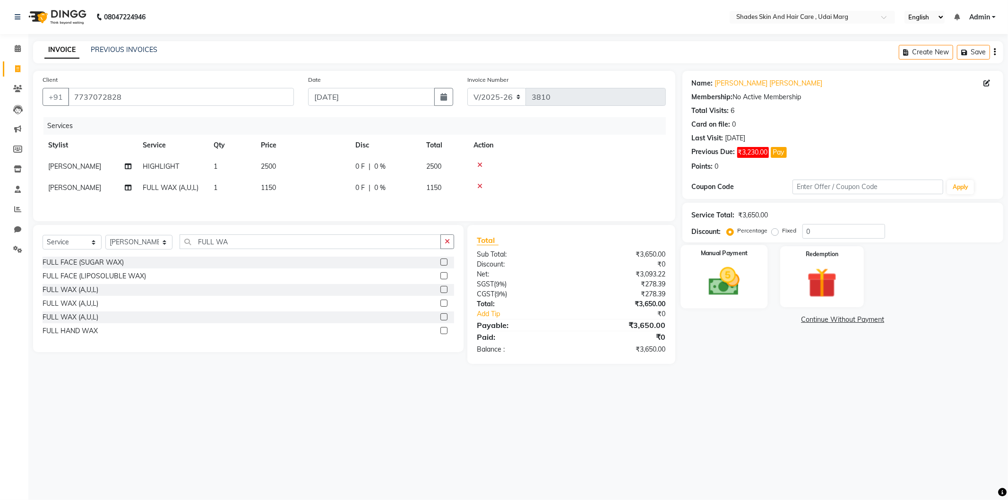
click at [719, 298] on img at bounding box center [724, 282] width 51 height 36
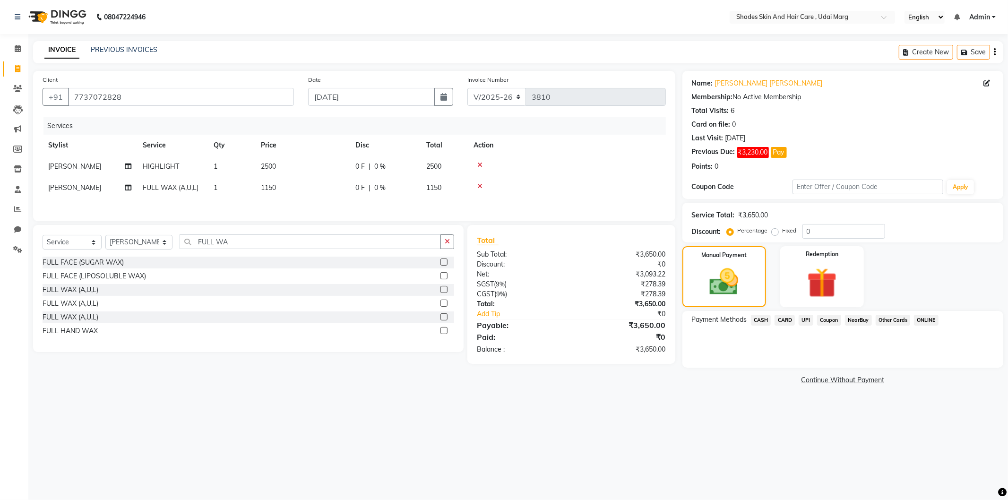
click at [766, 322] on span "CASH" at bounding box center [761, 320] width 20 height 11
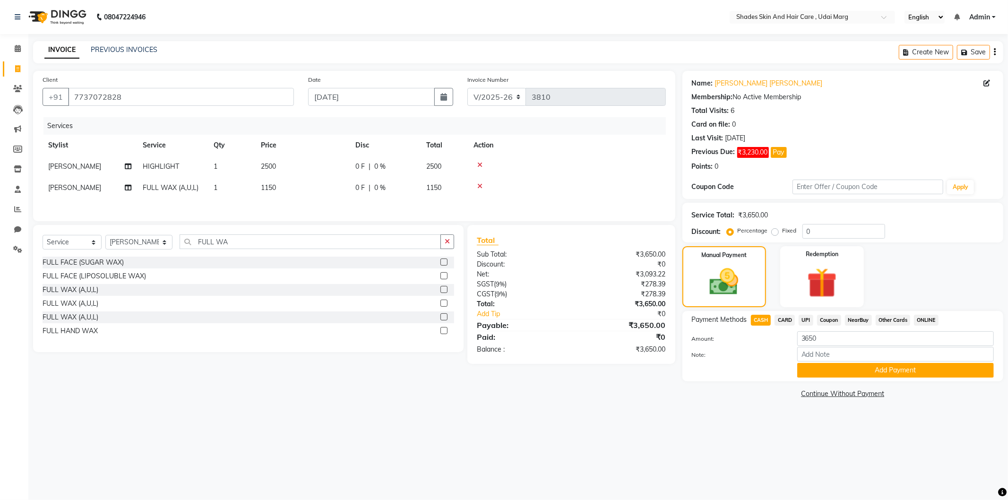
click at [801, 321] on span "UPI" at bounding box center [805, 320] width 15 height 11
click at [838, 335] on input "3650" at bounding box center [895, 338] width 197 height 15
type input "3"
type input "2500"
click at [837, 366] on button "Add Payment" at bounding box center [895, 370] width 197 height 15
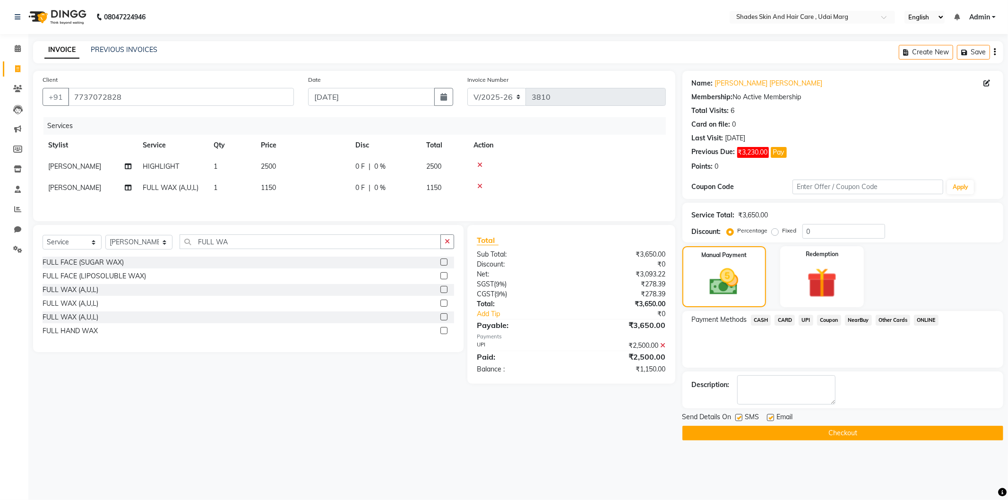
click at [732, 440] on main "INVOICE PREVIOUS INVOICES Create New Save Client [PHONE_NUMBER] Date [DATE] Inv…" at bounding box center [517, 247] width 979 height 413
click at [734, 436] on button "Checkout" at bounding box center [842, 433] width 321 height 15
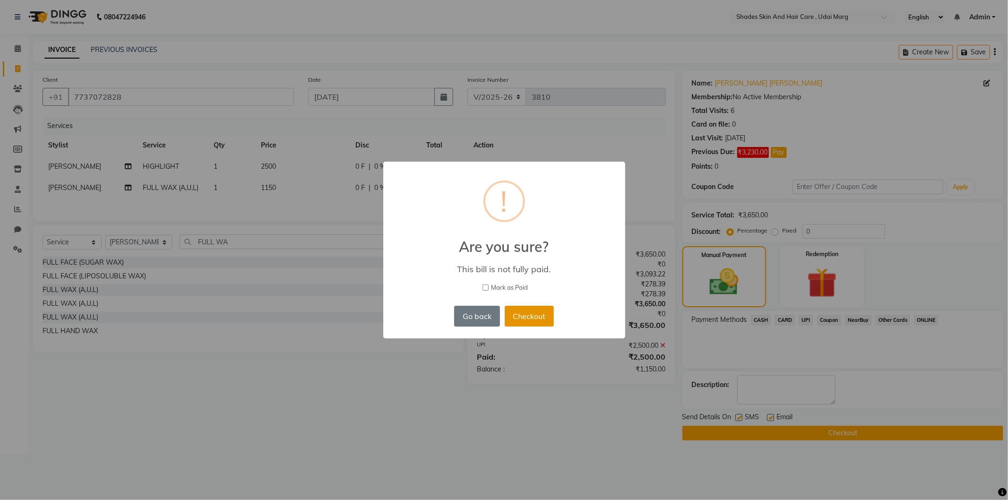
click at [522, 314] on button "Checkout" at bounding box center [529, 316] width 49 height 21
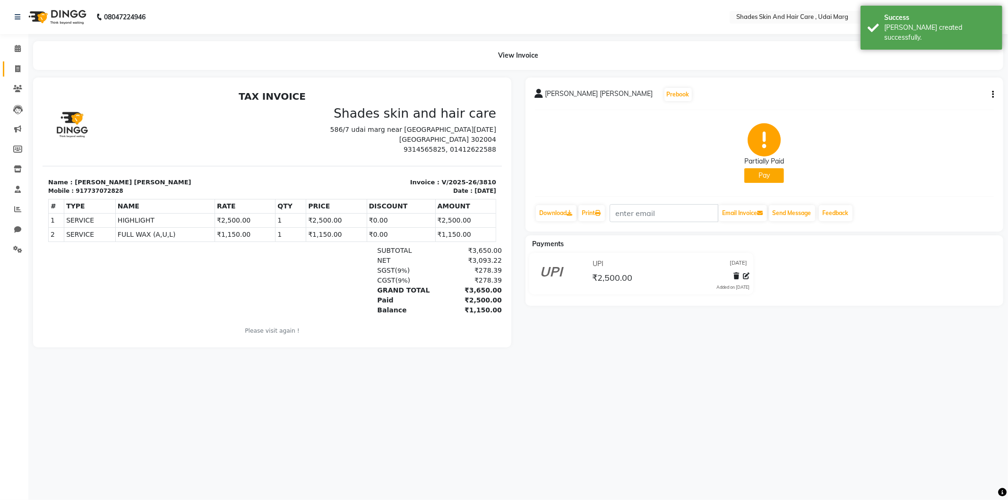
click at [7, 71] on link "Invoice" at bounding box center [14, 69] width 23 height 16
select select "service"
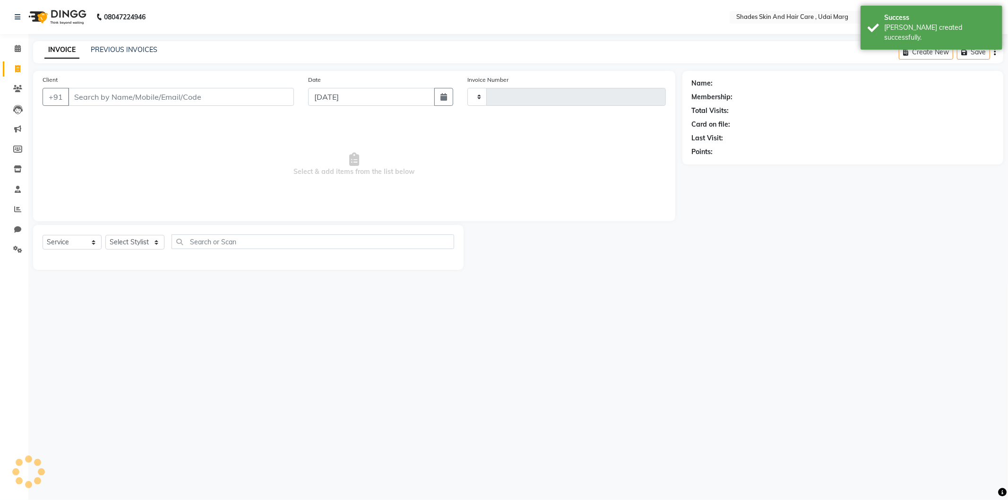
type input "3811"
select select "8022"
click at [13, 53] on span at bounding box center [17, 48] width 17 height 11
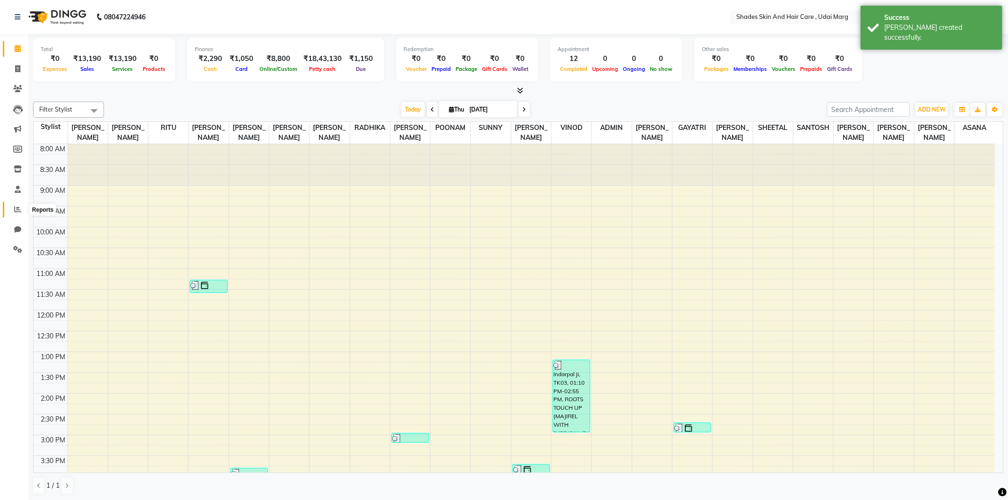
click at [14, 213] on icon at bounding box center [17, 208] width 7 height 7
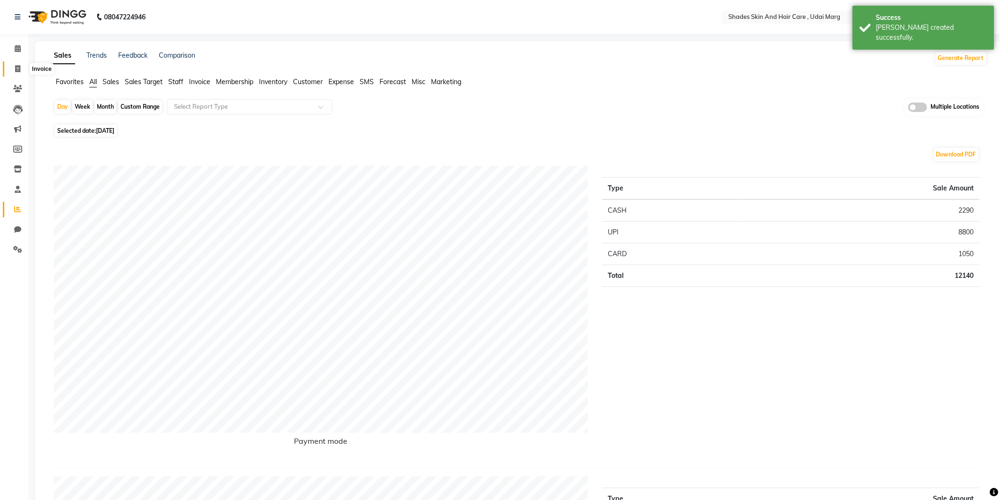
click at [18, 68] on icon at bounding box center [17, 68] width 5 height 7
select select "service"
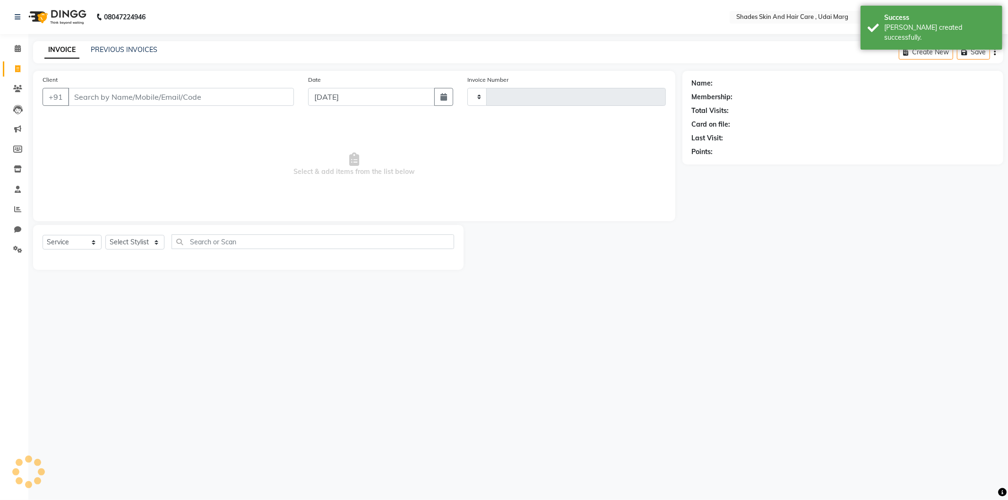
type input "3811"
select select "8022"
